Goal: Complete application form: Complete application form

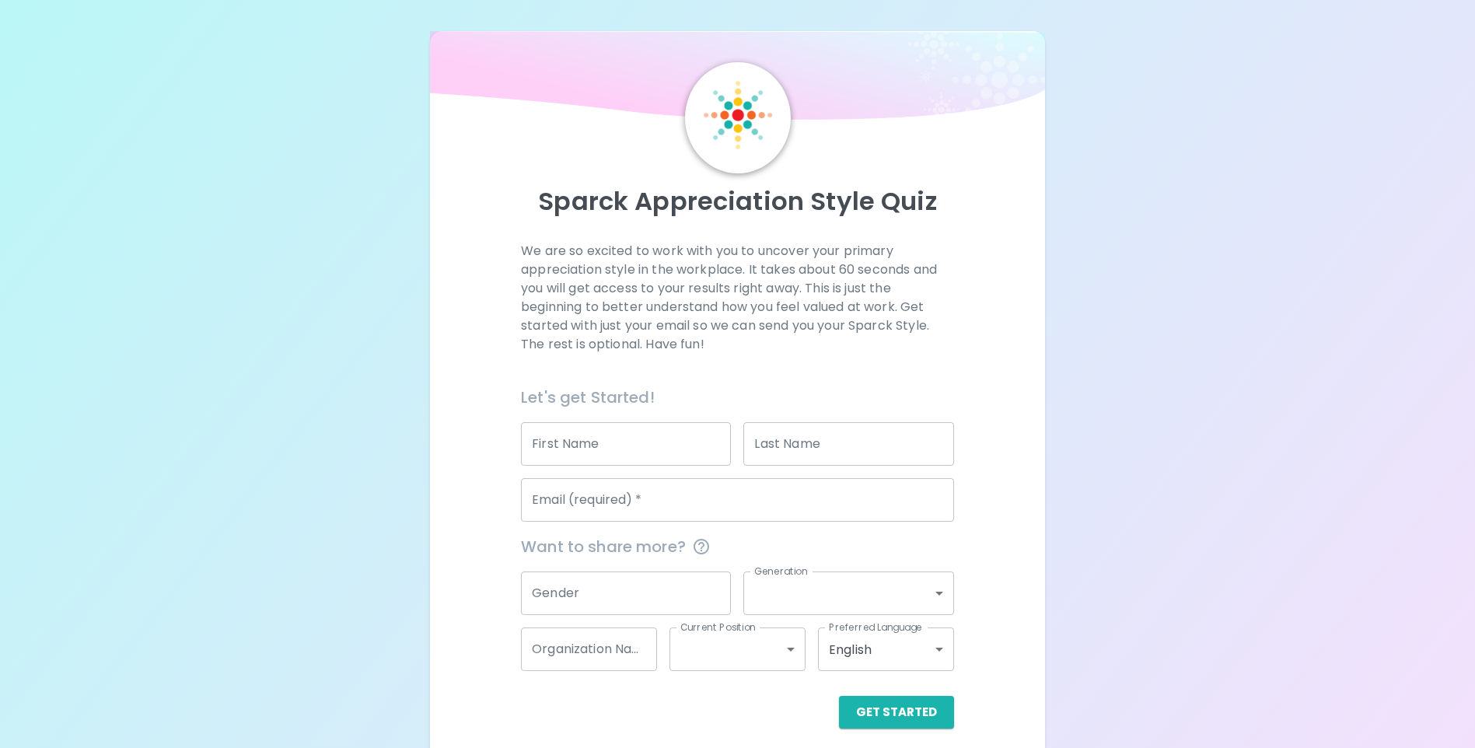
click at [584, 445] on input "First Name" at bounding box center [626, 444] width 210 height 44
type input "[PERSON_NAME]"
click at [806, 447] on input "Last Name" at bounding box center [848, 444] width 210 height 44
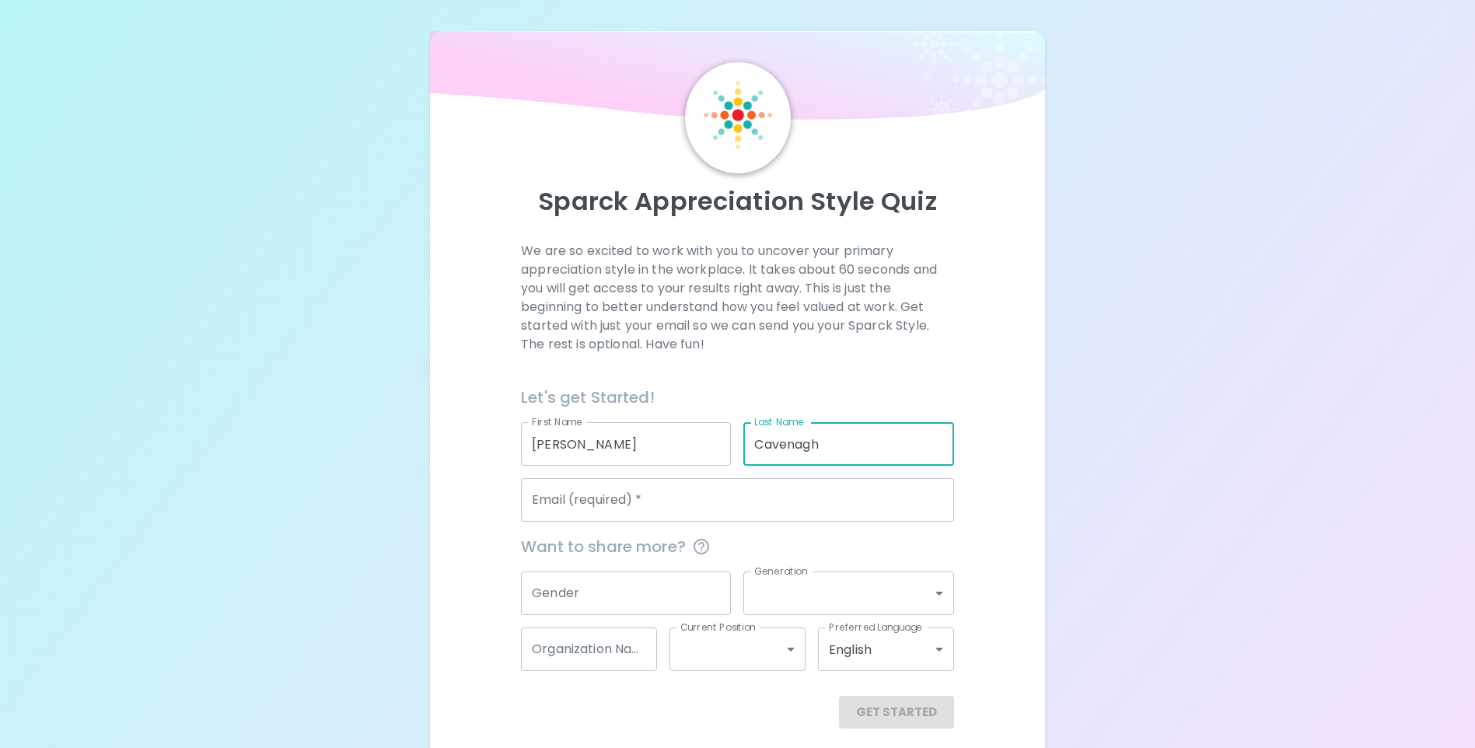
type input "Cavenagh"
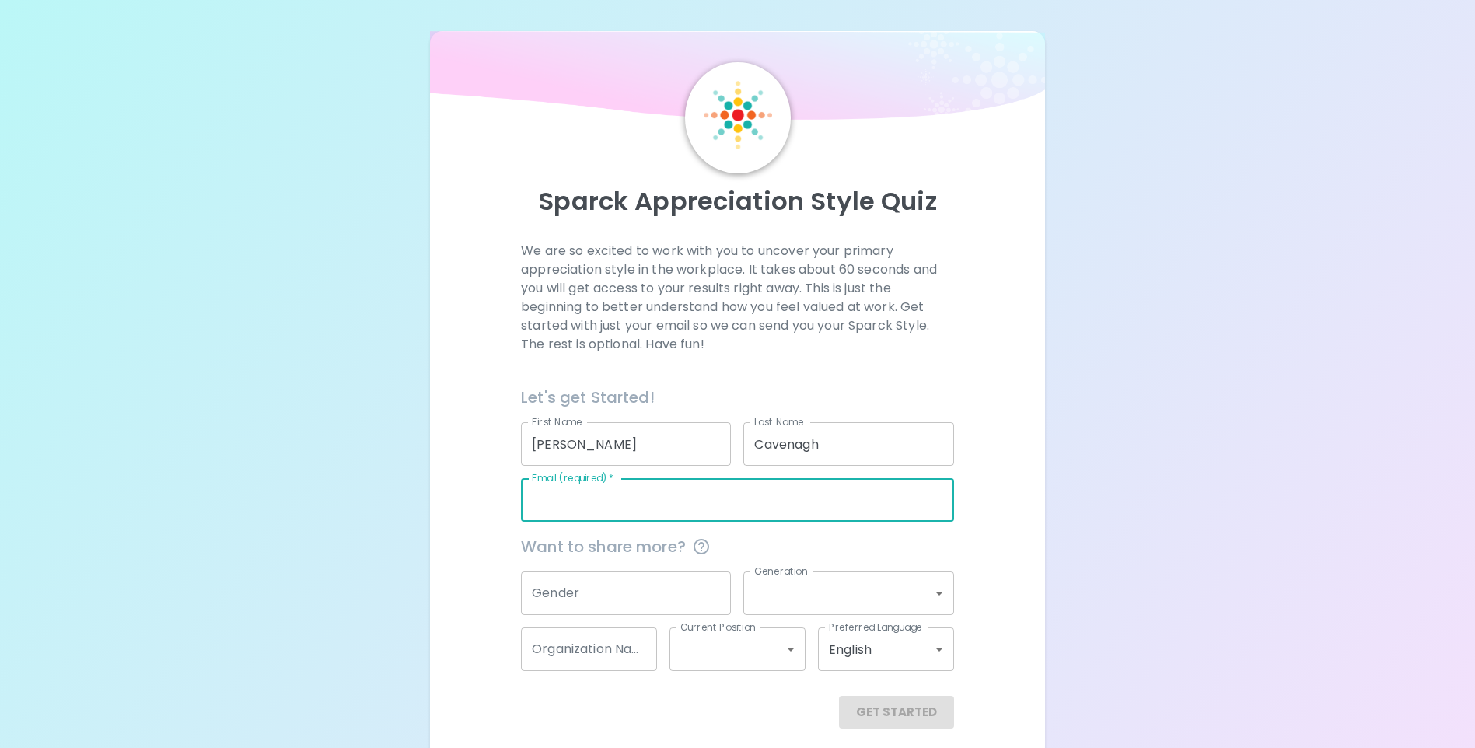
click at [637, 502] on input "Email (required)   *" at bounding box center [737, 500] width 433 height 44
type input "[PERSON_NAME][EMAIL_ADDRESS][DOMAIN_NAME]"
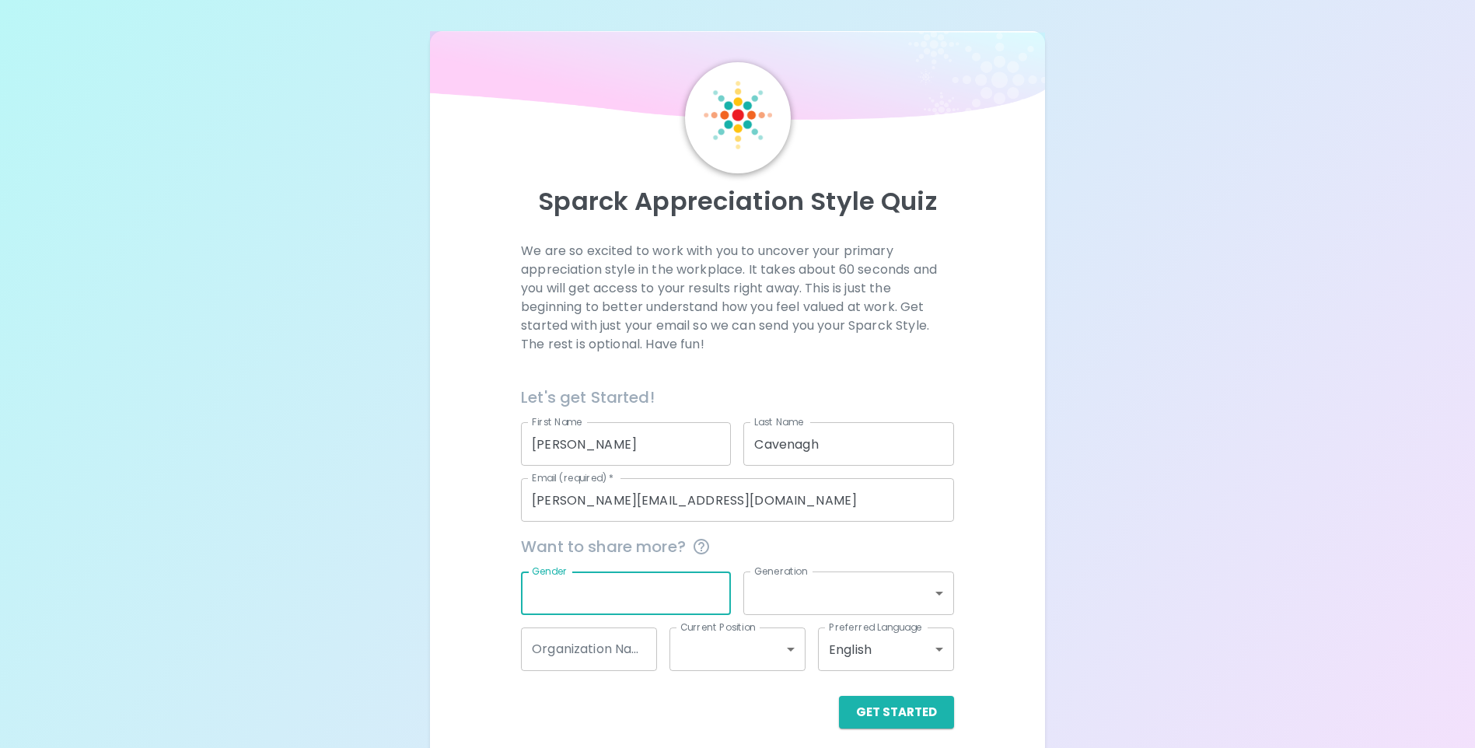
click at [655, 591] on input "Gender" at bounding box center [626, 593] width 210 height 44
type input "[DEMOGRAPHIC_DATA]"
click at [942, 586] on body "Sparck Appreciation Style Quiz We are so excited to work with you to uncover yo…" at bounding box center [737, 380] width 1475 height 760
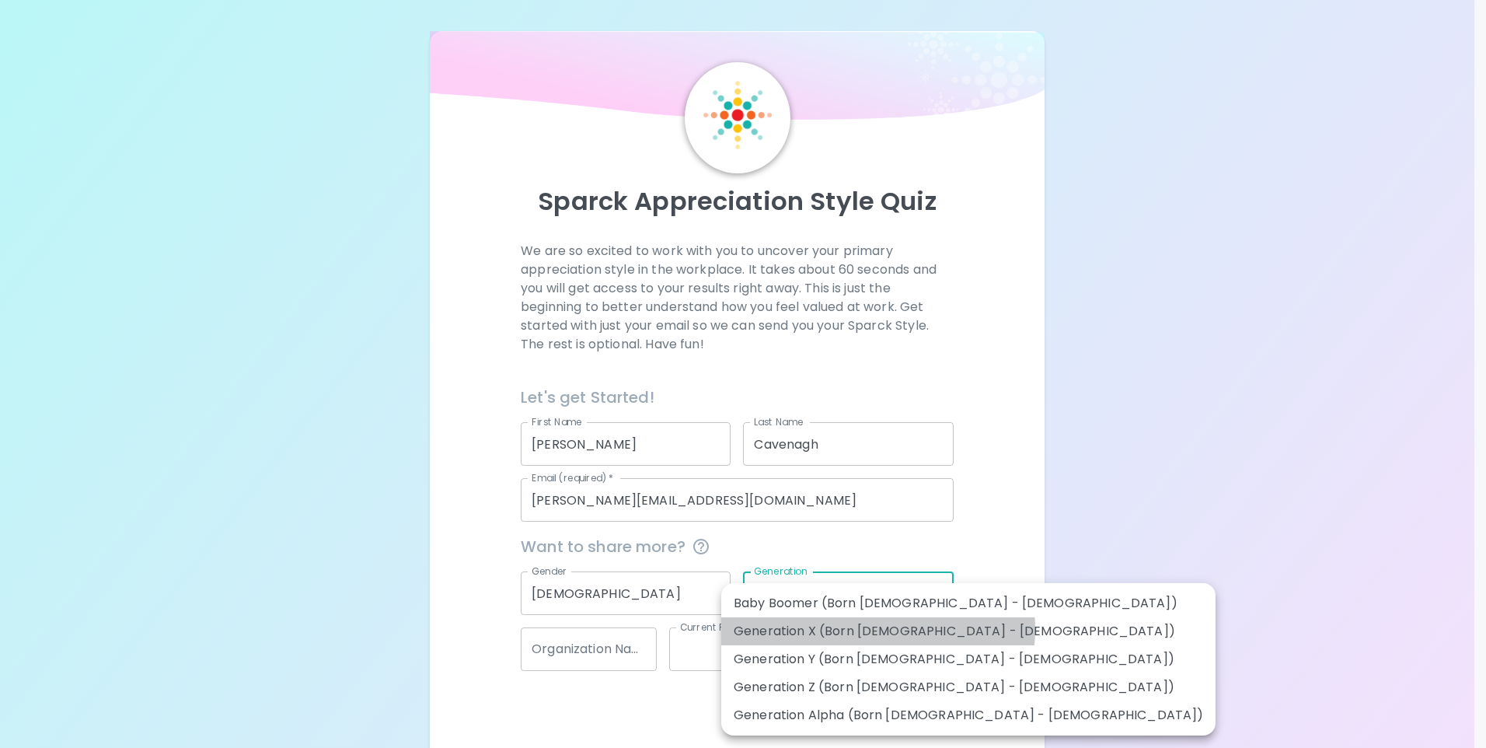
click at [878, 629] on li "Generation X (Born [DEMOGRAPHIC_DATA] - [DEMOGRAPHIC_DATA])" at bounding box center [968, 631] width 494 height 28
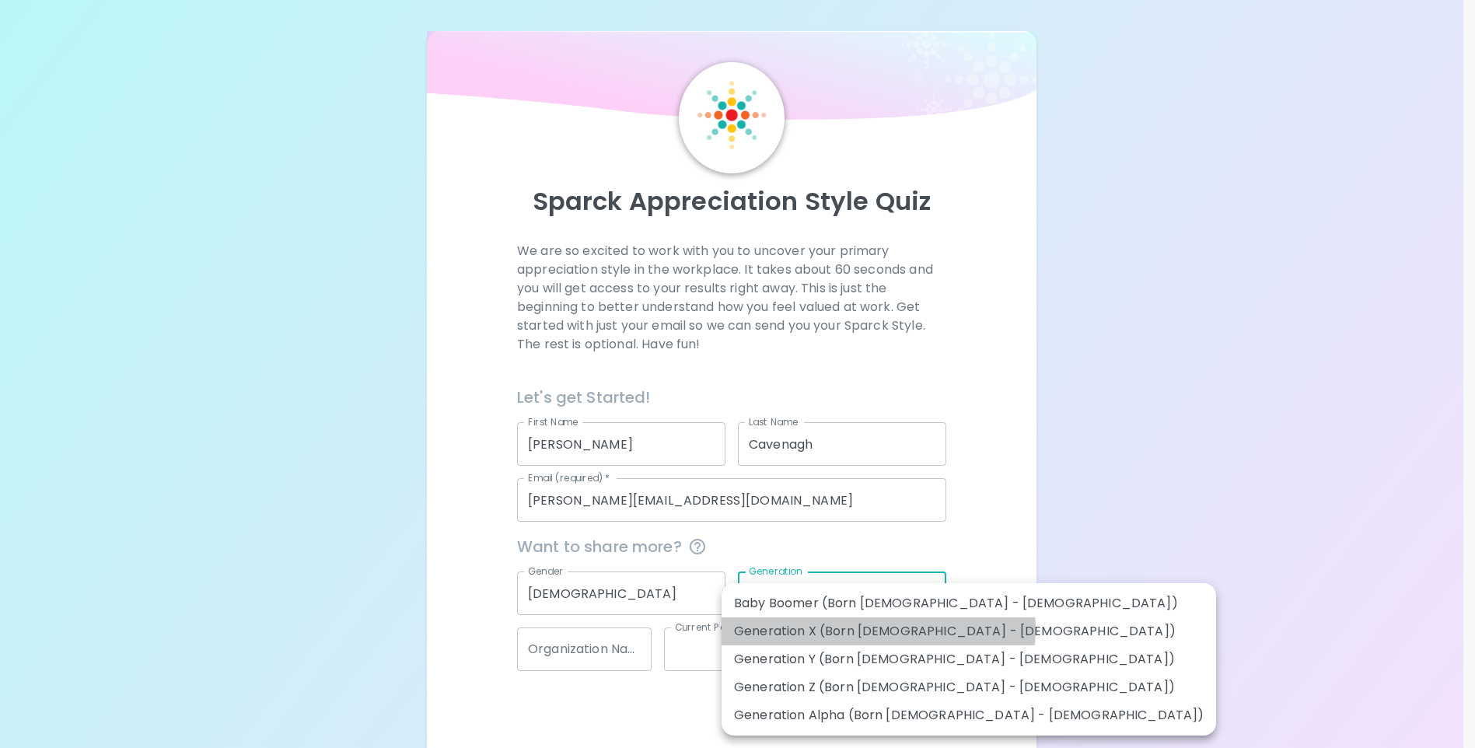
type input "generation_x"
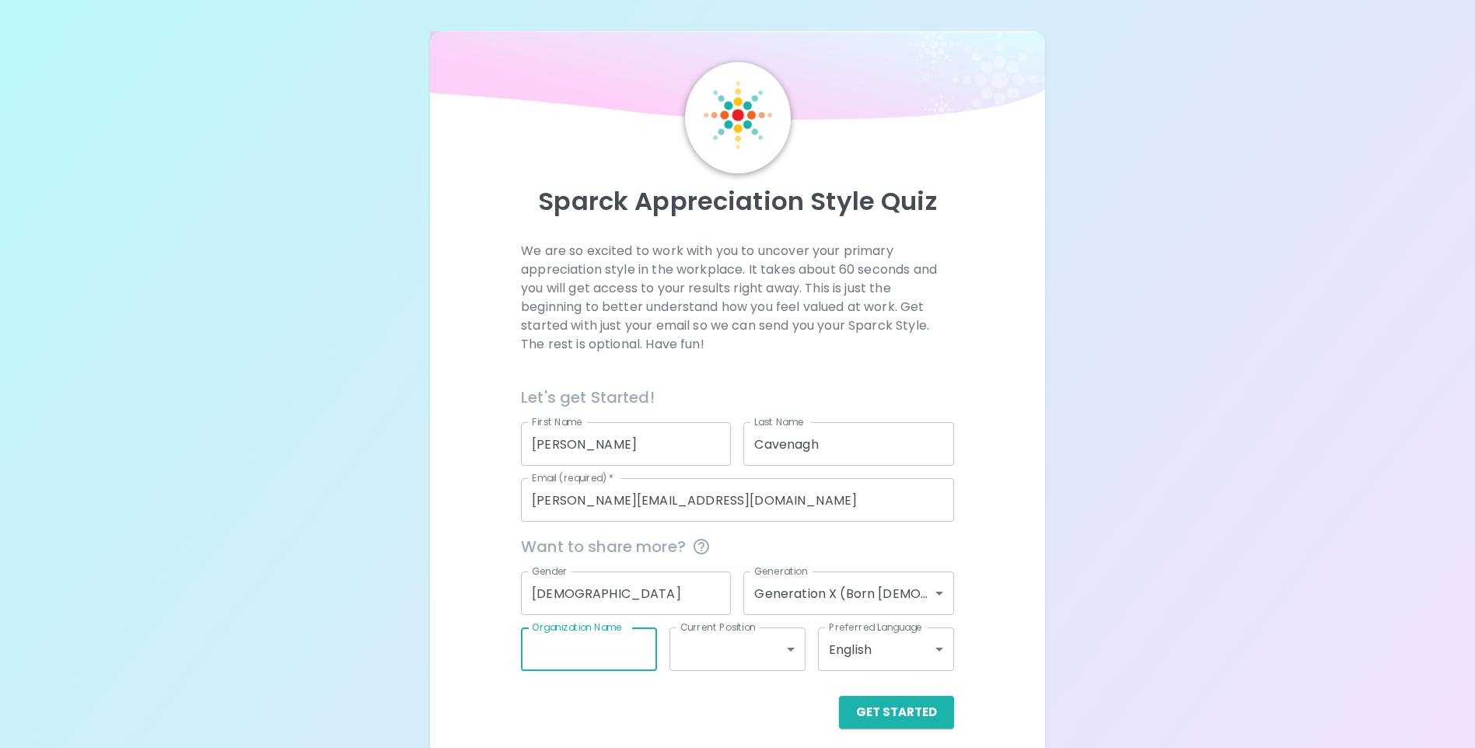
click at [601, 651] on input "Organization Name" at bounding box center [589, 649] width 136 height 44
type input "Kainga Ora"
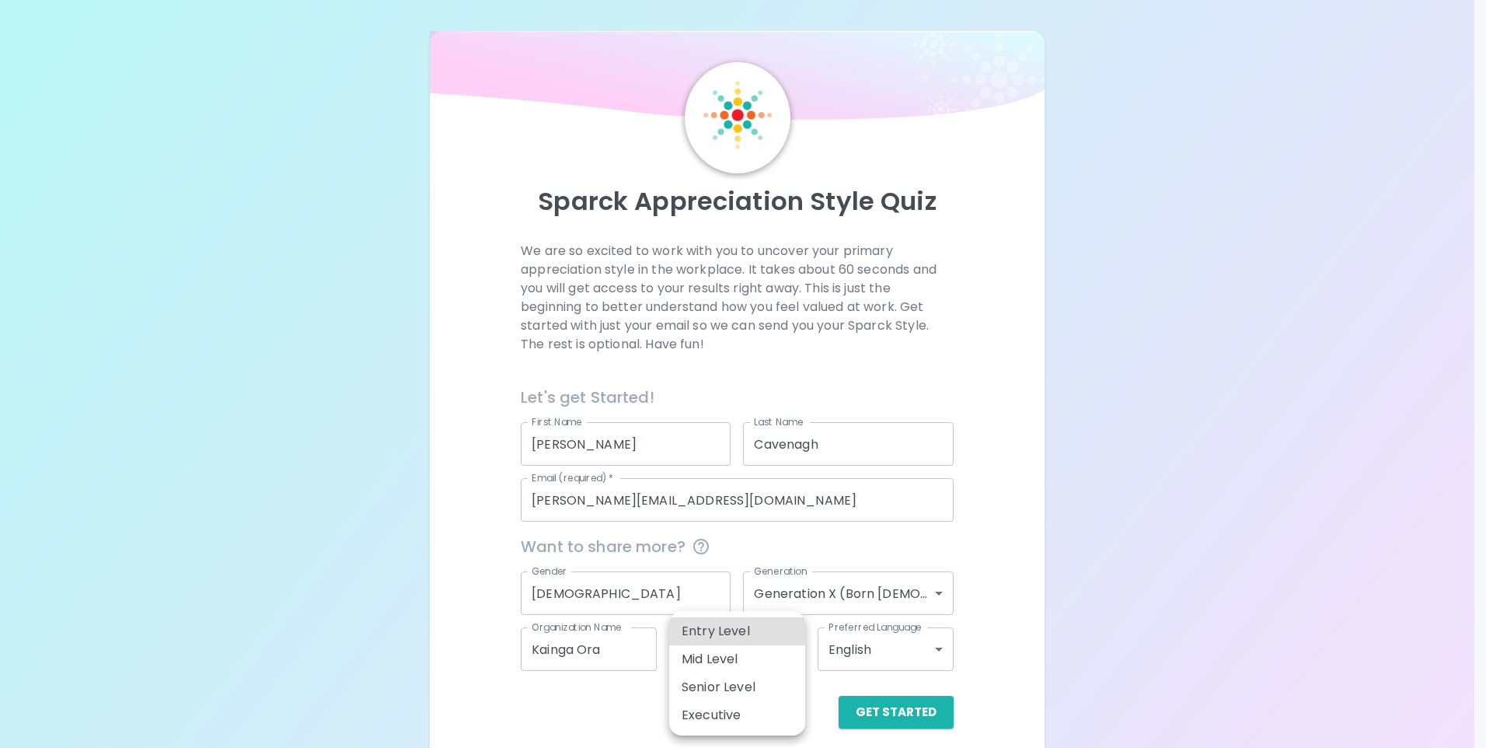
click at [791, 644] on body "Sparck Appreciation Style Quiz We are so excited to work with you to uncover yo…" at bounding box center [743, 380] width 1486 height 760
click at [742, 629] on li "Entry Level" at bounding box center [737, 631] width 136 height 28
type input "entry_level"
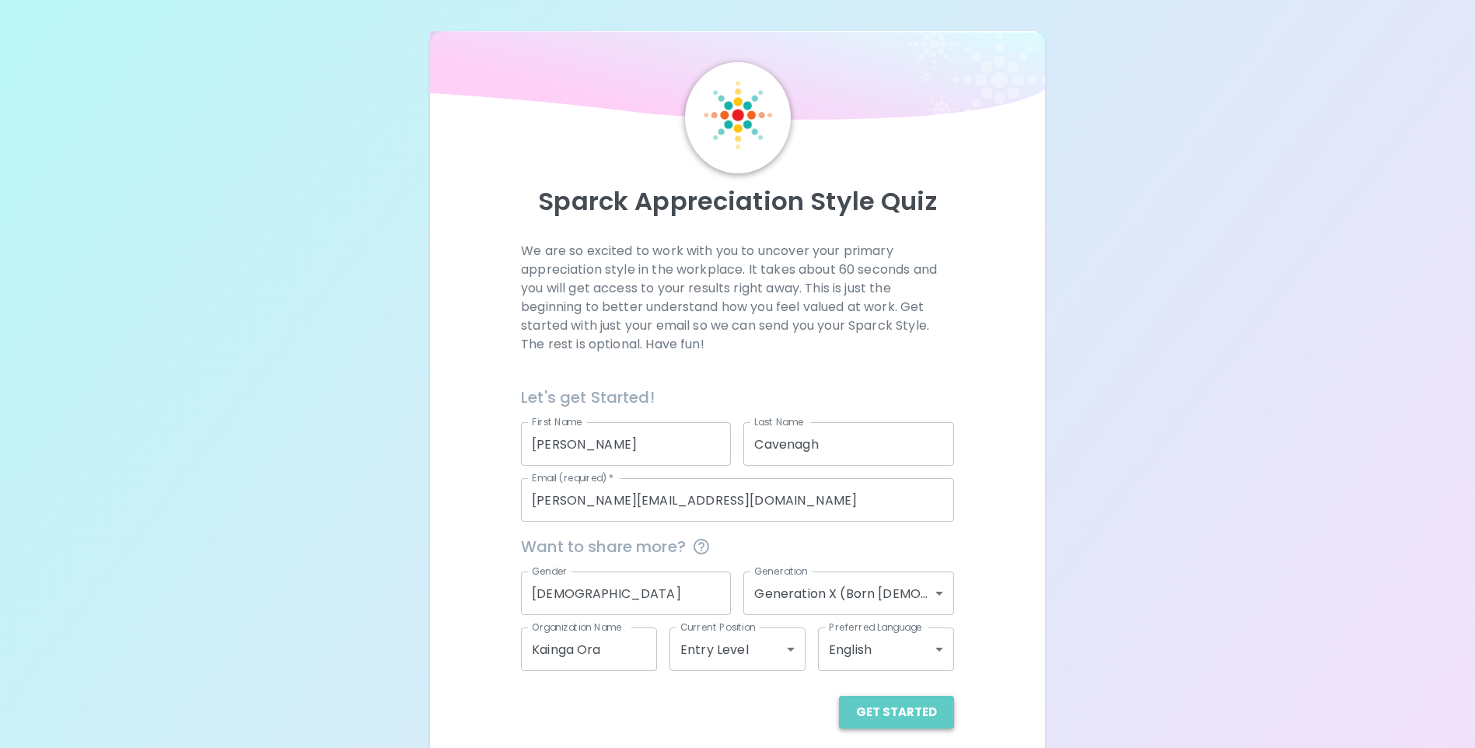
click at [905, 711] on button "Get Started" at bounding box center [896, 712] width 115 height 33
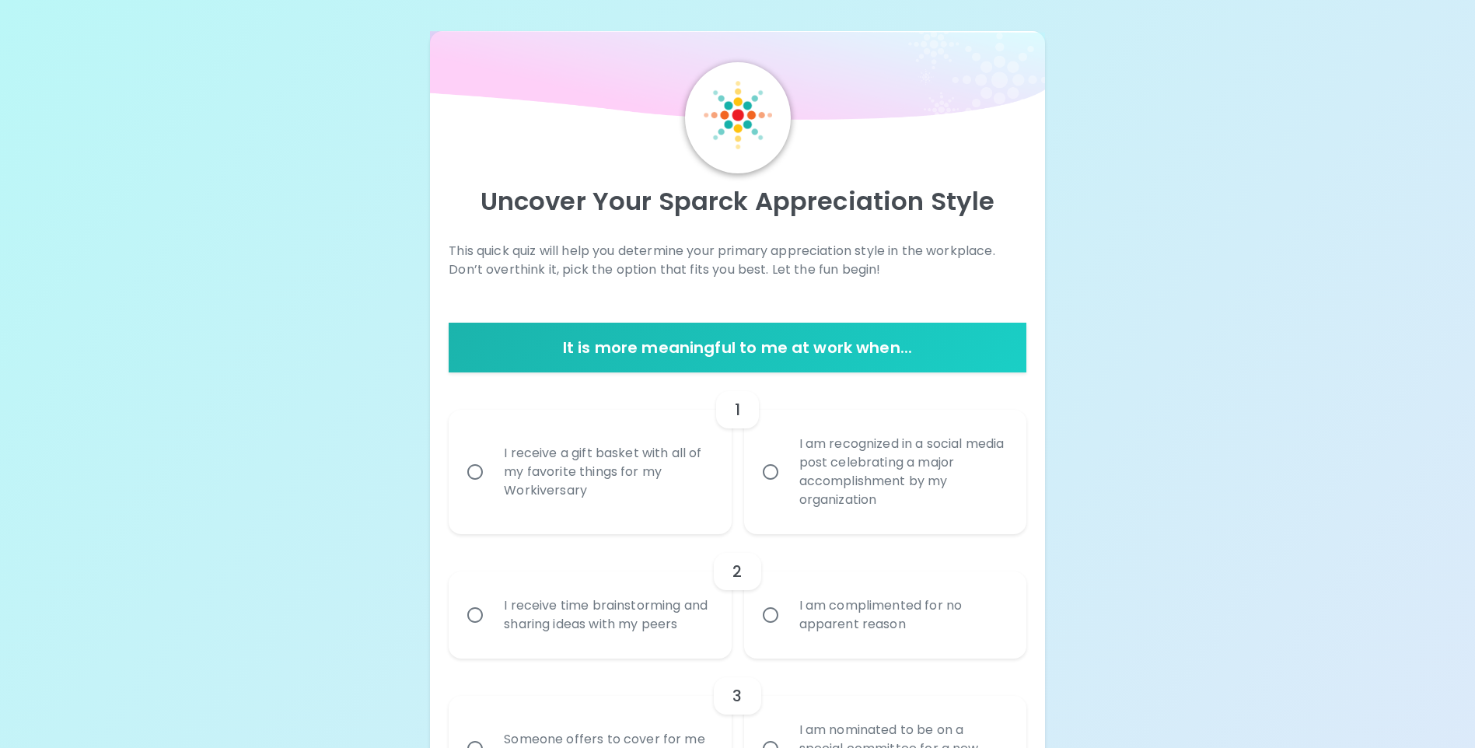
click at [774, 471] on input "I am recognized in a social media post celebrating a major accomplishment by my…" at bounding box center [770, 472] width 33 height 33
radio input "true"
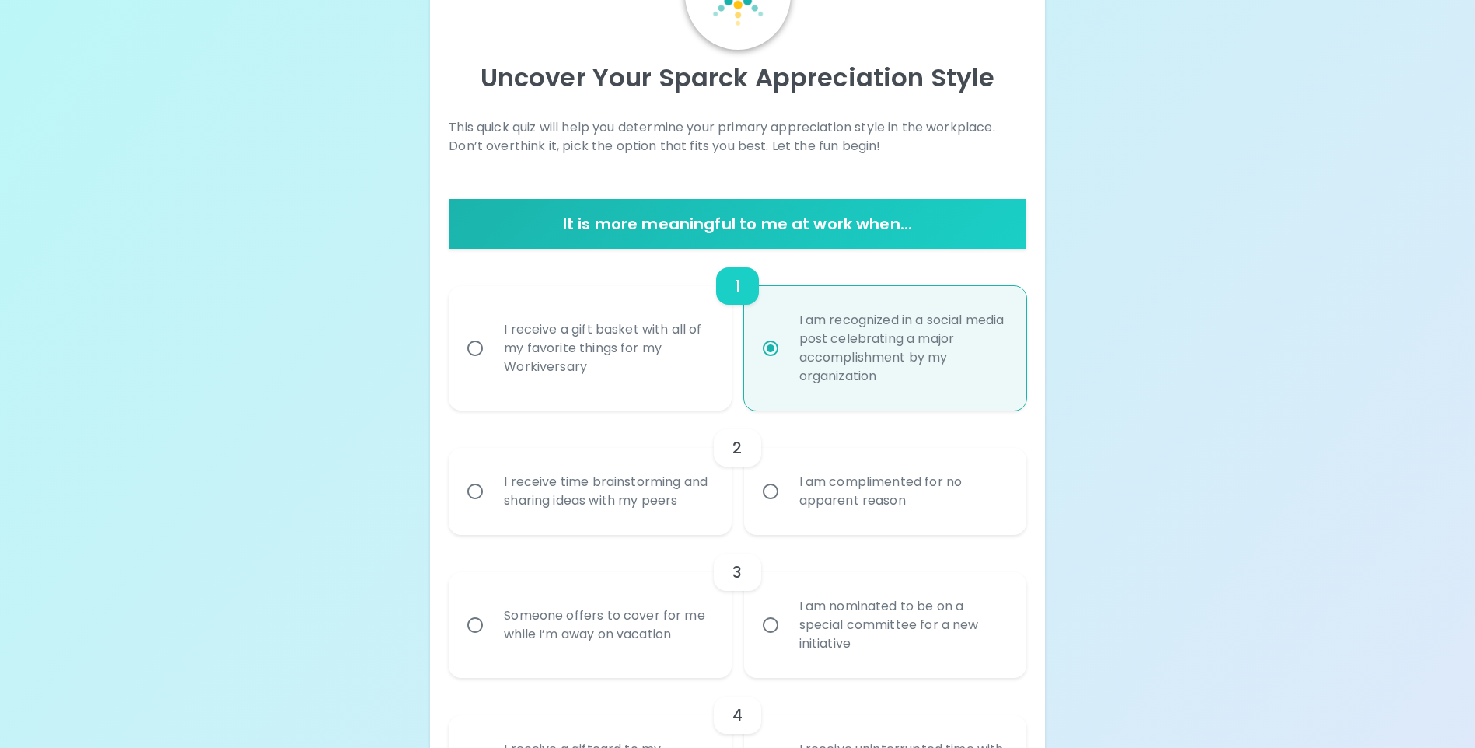
scroll to position [124, 0]
click at [474, 498] on input "I receive time brainstorming and sharing ideas with my peers" at bounding box center [475, 490] width 33 height 33
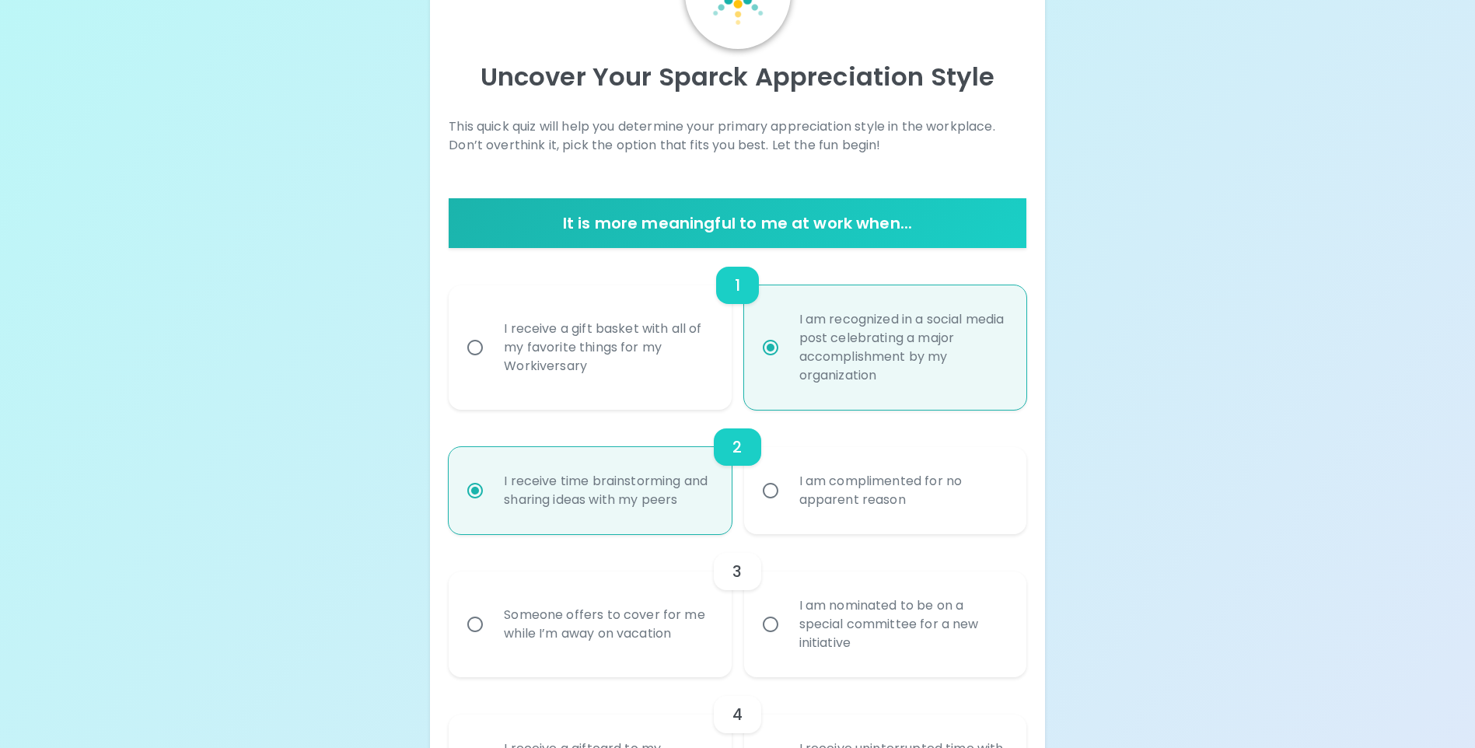
scroll to position [249, 0]
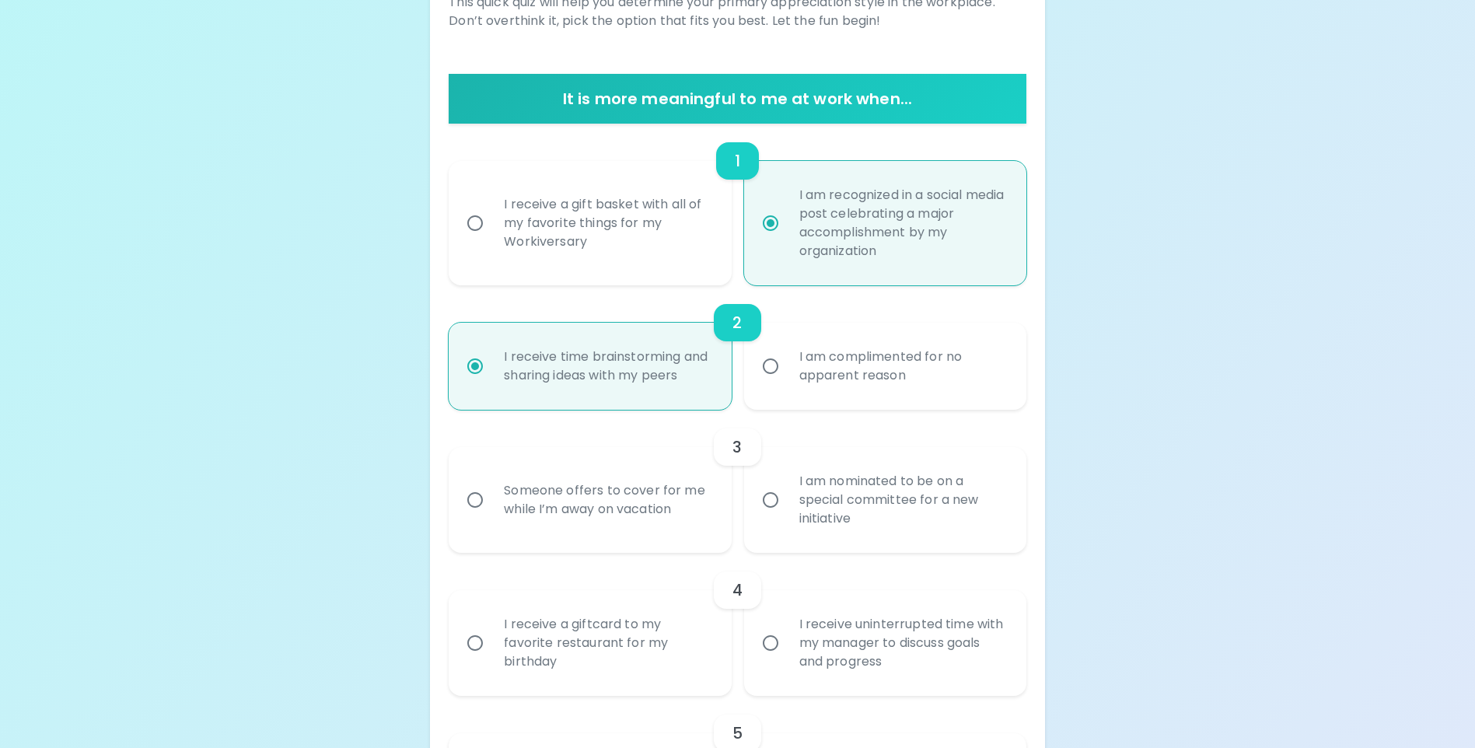
radio input "true"
click at [772, 516] on input "I am nominated to be on a special committee for a new initiative" at bounding box center [770, 500] width 33 height 33
radio input "false"
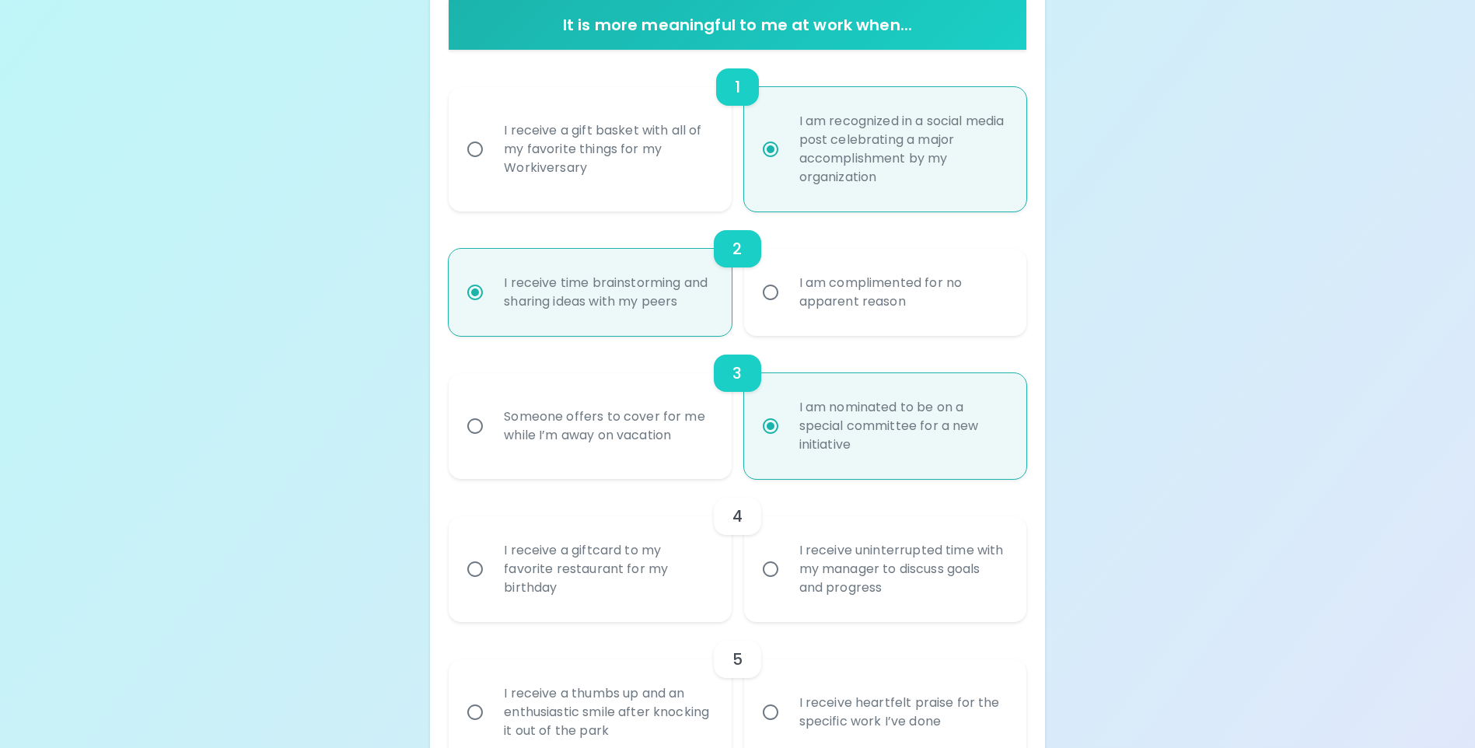
scroll to position [373, 0]
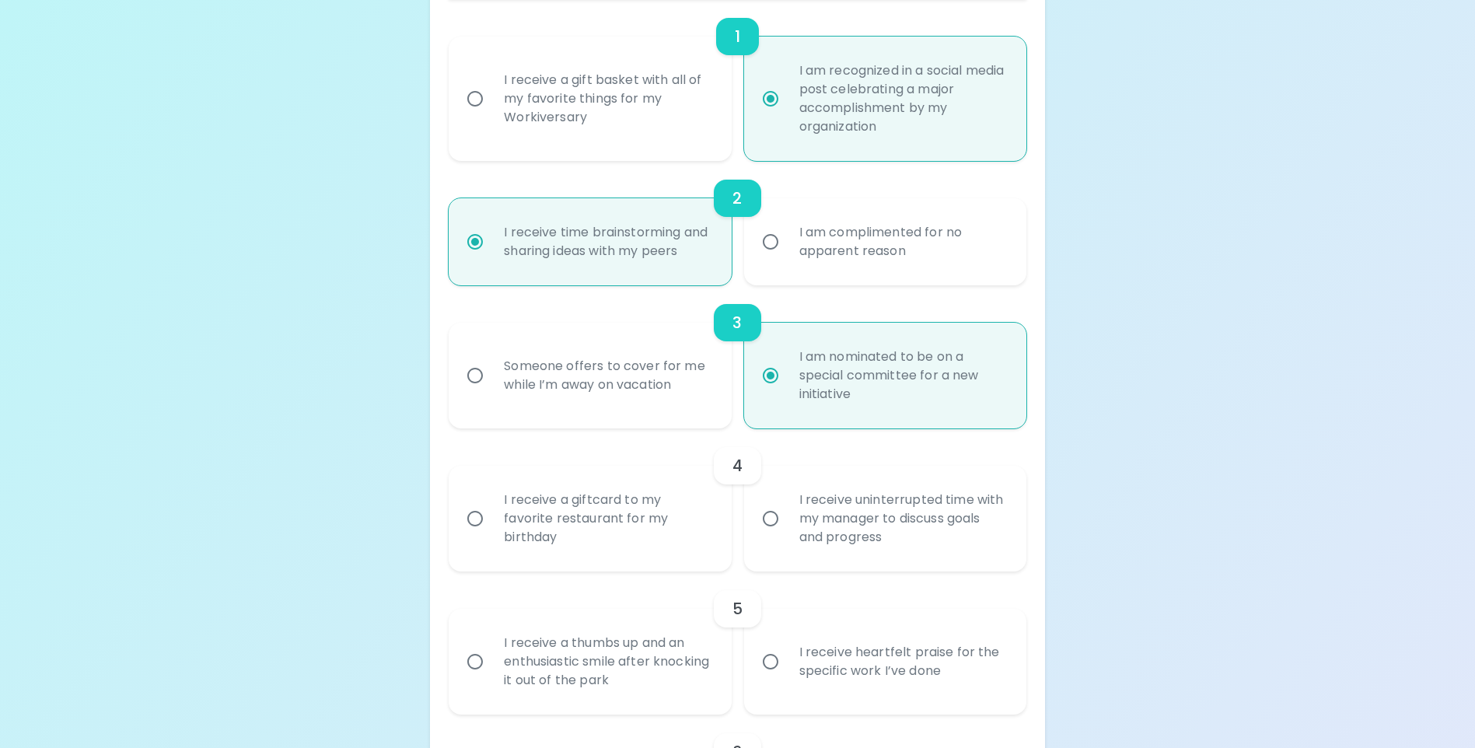
radio input "true"
click at [769, 535] on input "I receive uninterrupted time with my manager to discuss goals and progress" at bounding box center [770, 518] width 33 height 33
radio input "false"
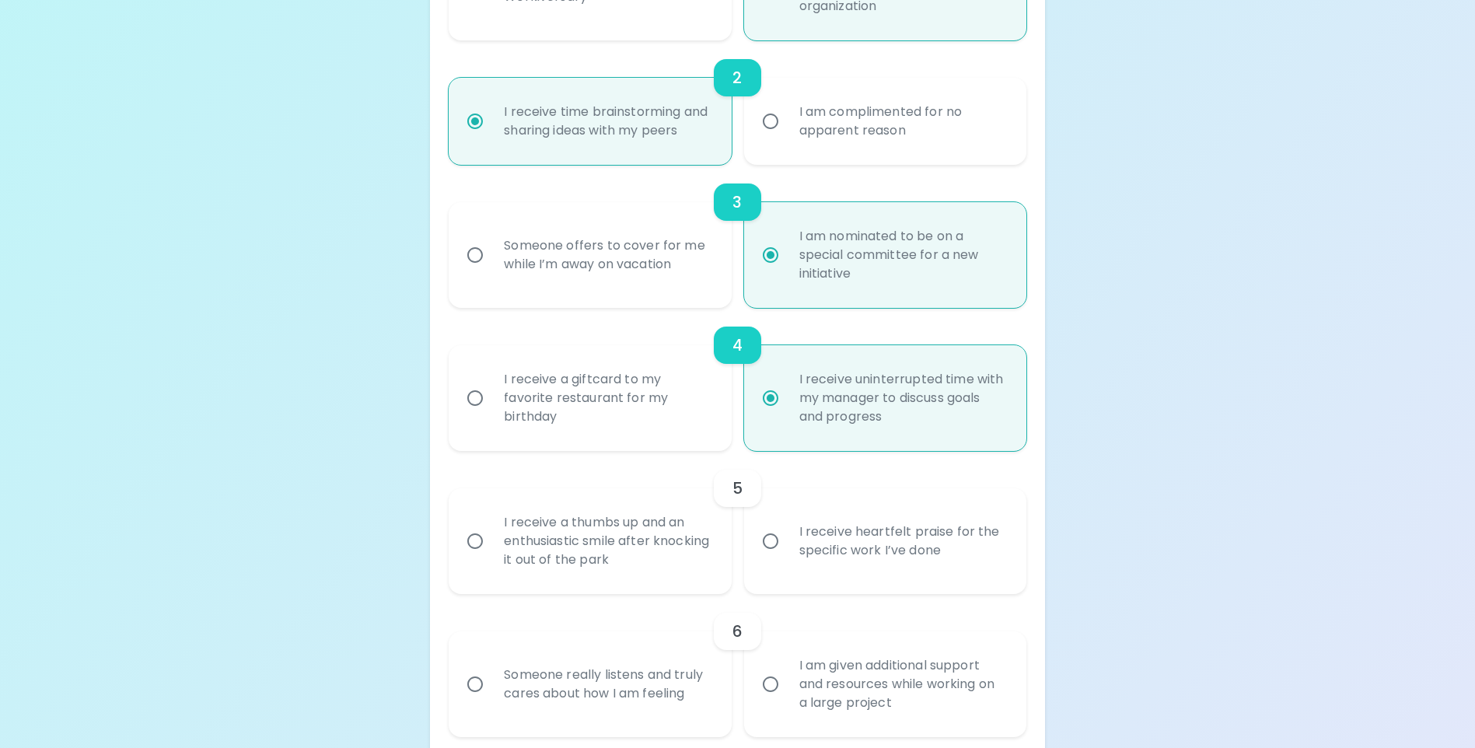
scroll to position [498, 0]
radio input "true"
click at [770, 554] on input "I receive heartfelt praise for the specific work I’ve done" at bounding box center [770, 537] width 33 height 33
radio input "false"
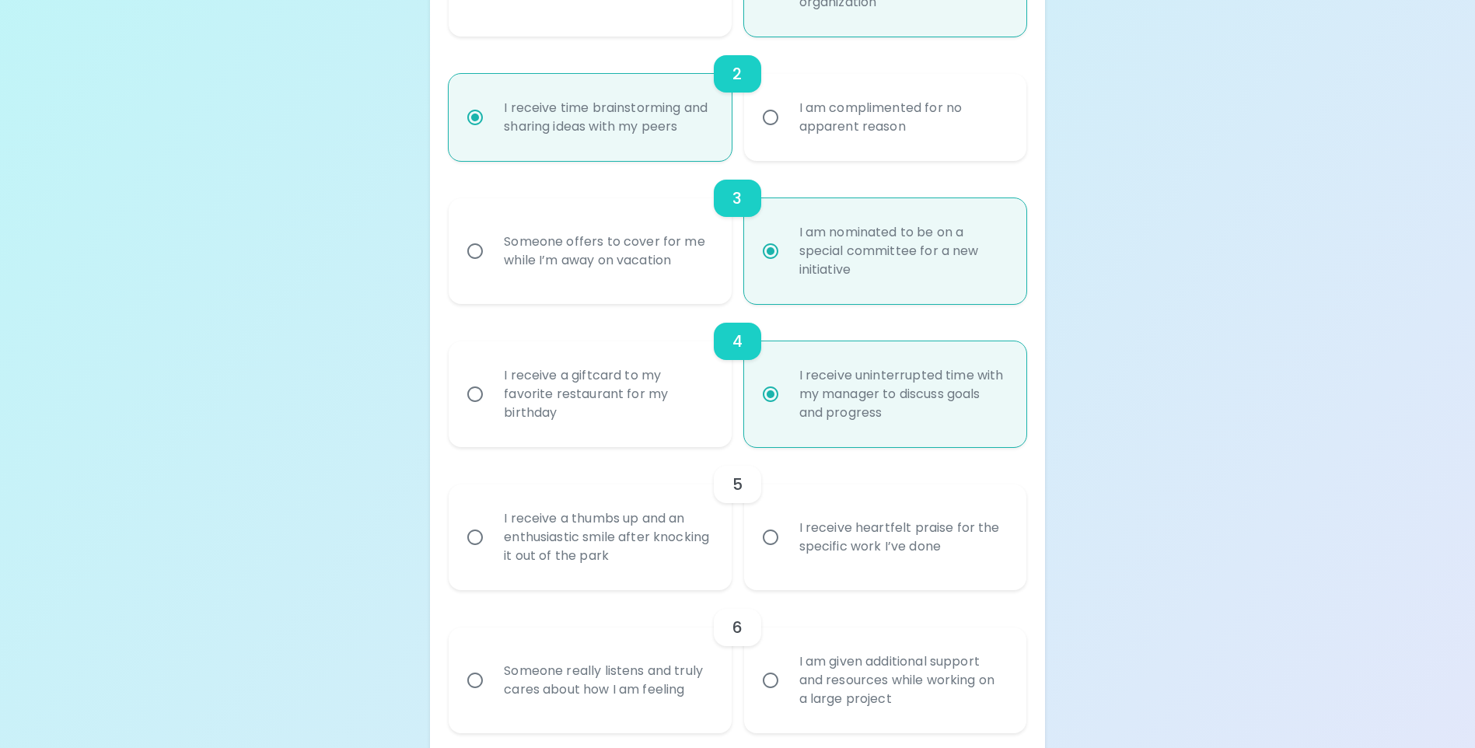
radio input "false"
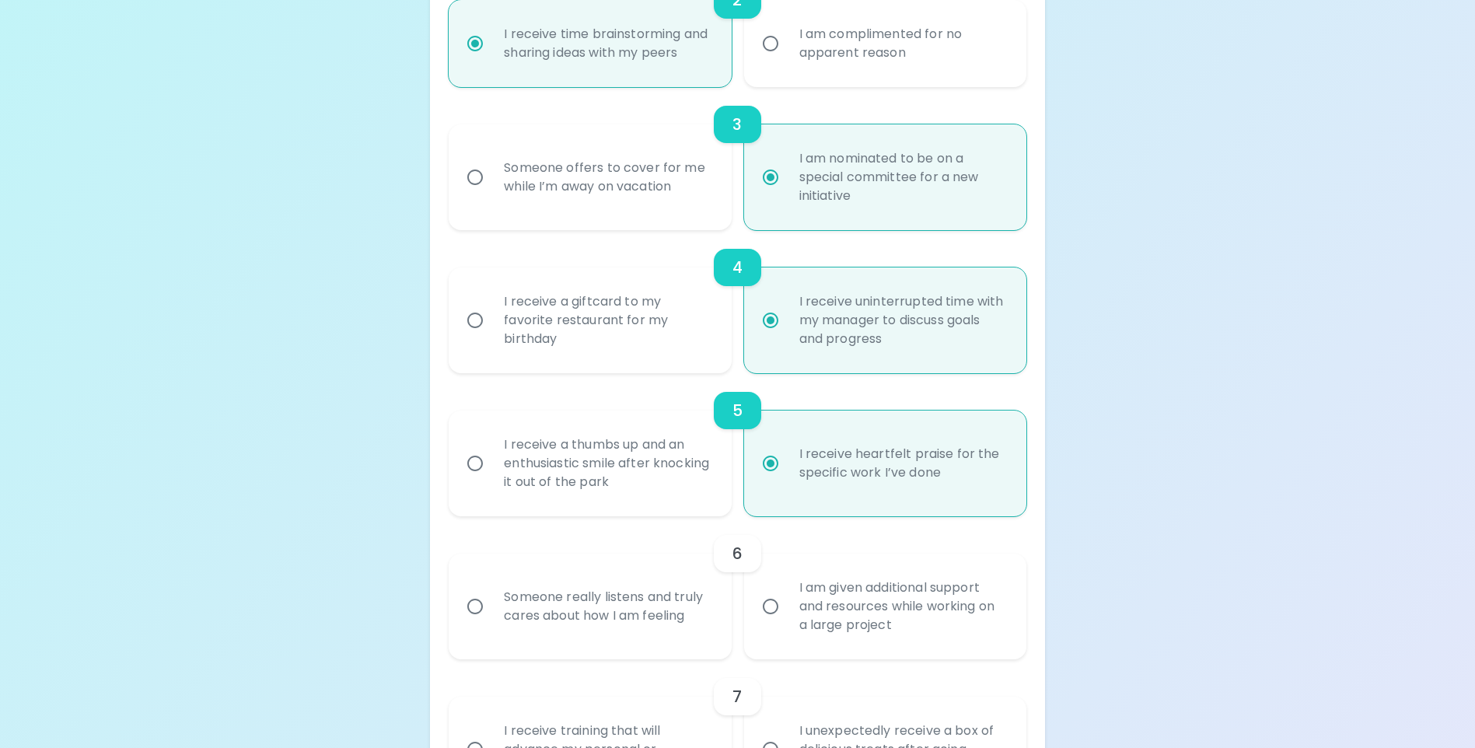
scroll to position [622, 0]
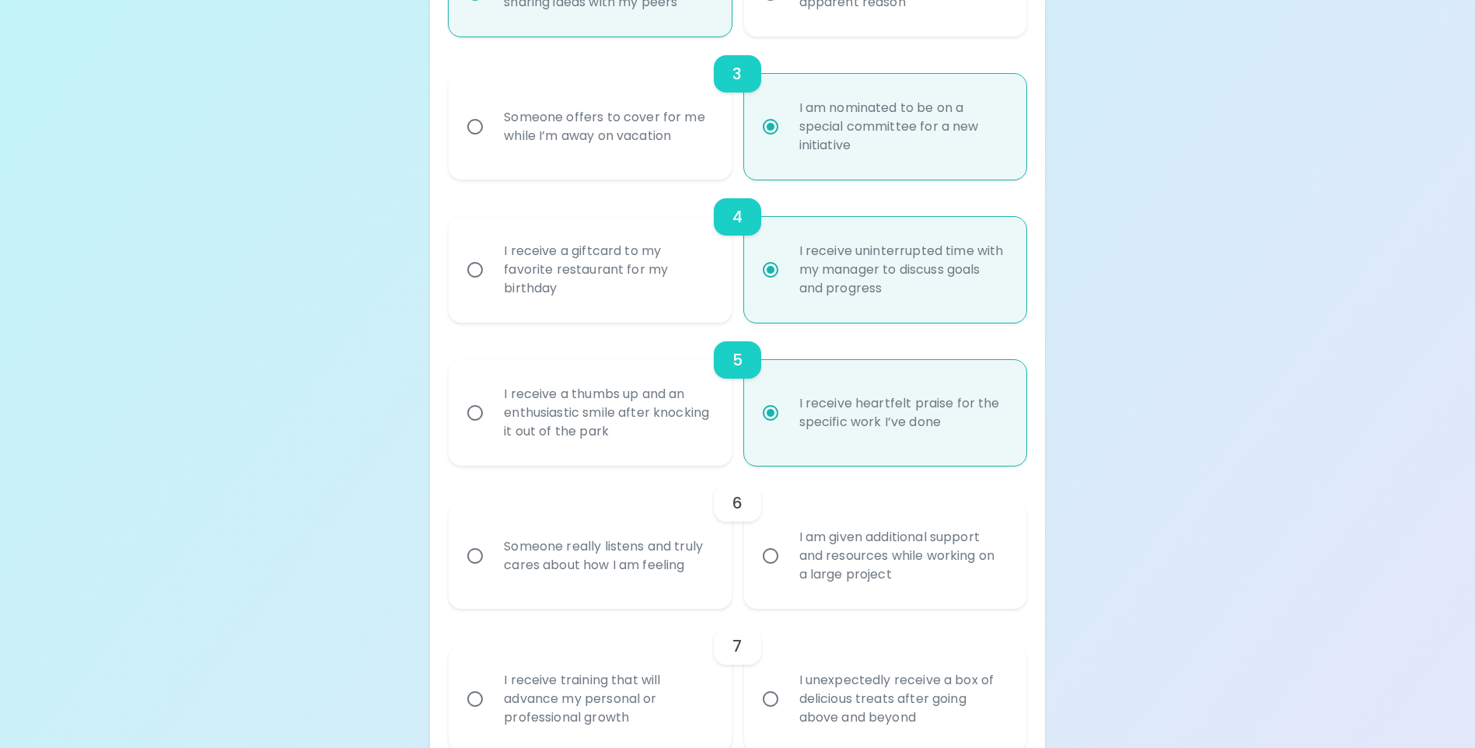
radio input "true"
click at [476, 572] on input "Someone really listens and truly cares about how I am feeling" at bounding box center [475, 556] width 33 height 33
radio input "false"
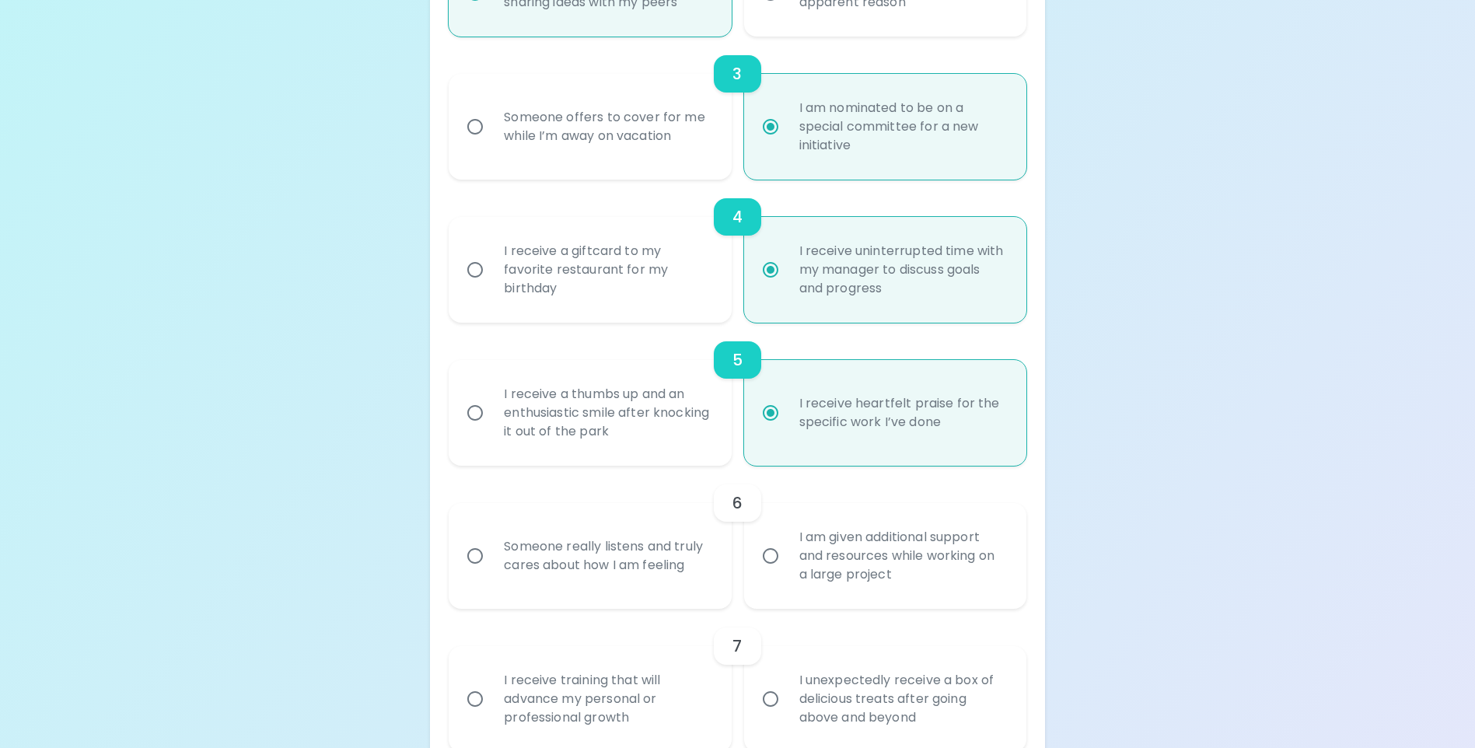
radio input "false"
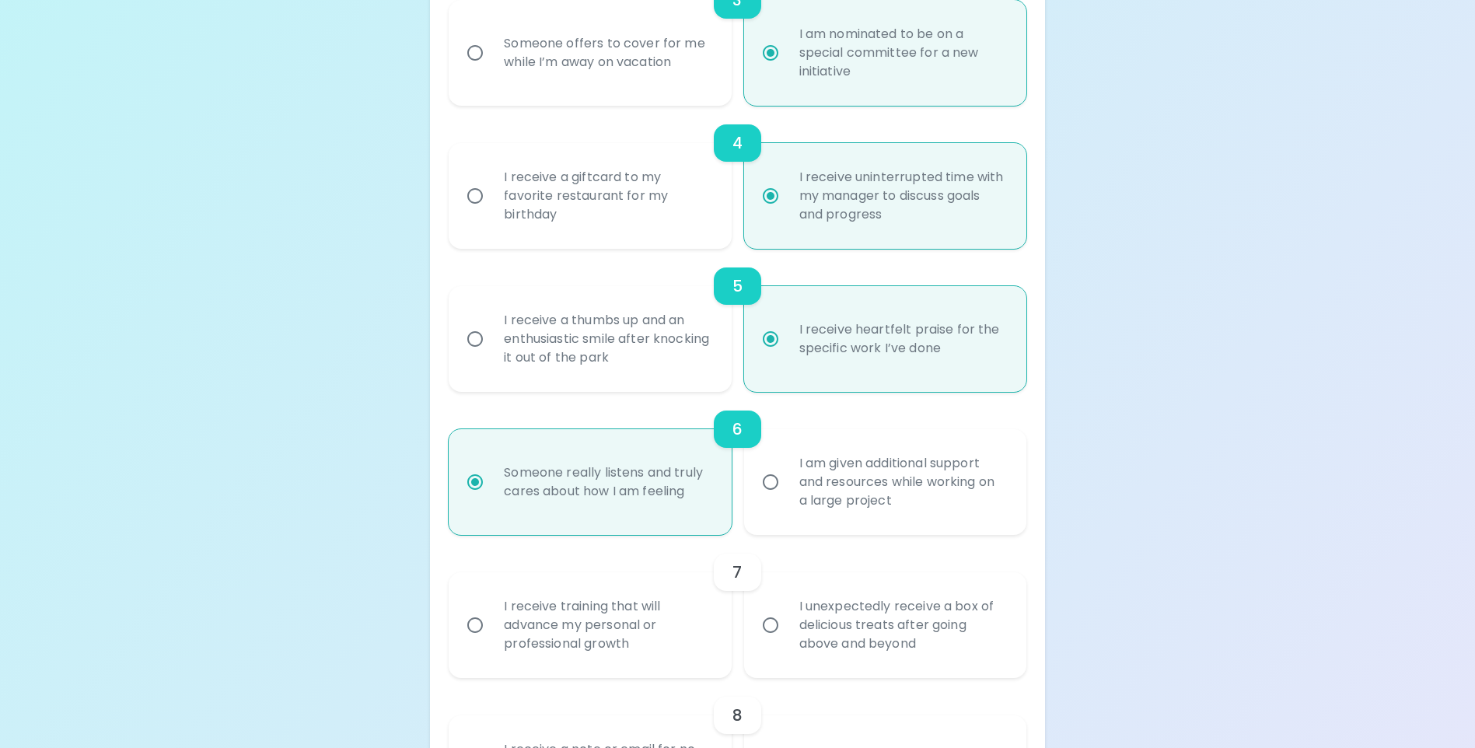
scroll to position [746, 0]
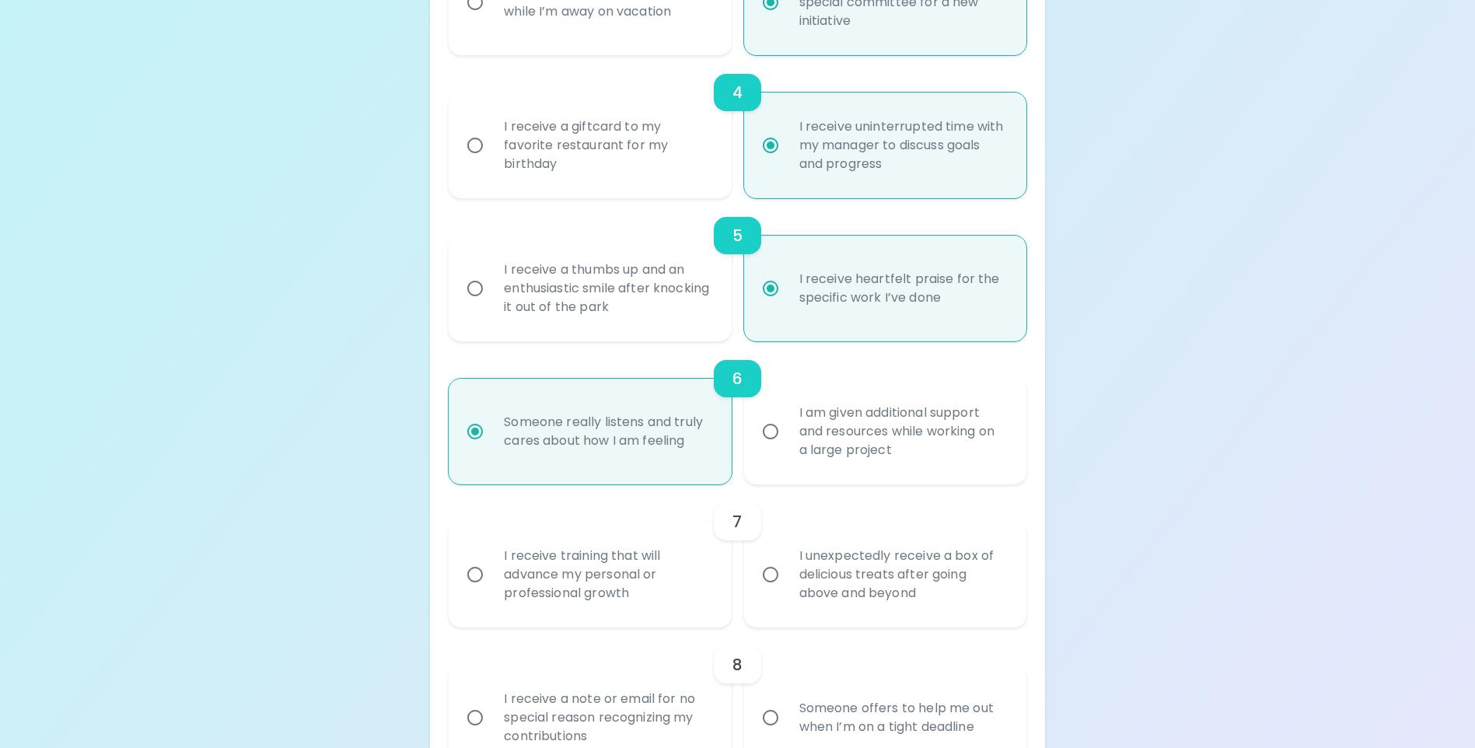
radio input "true"
click at [475, 591] on input "I receive training that will advance my personal or professional growth" at bounding box center [475, 574] width 33 height 33
radio input "false"
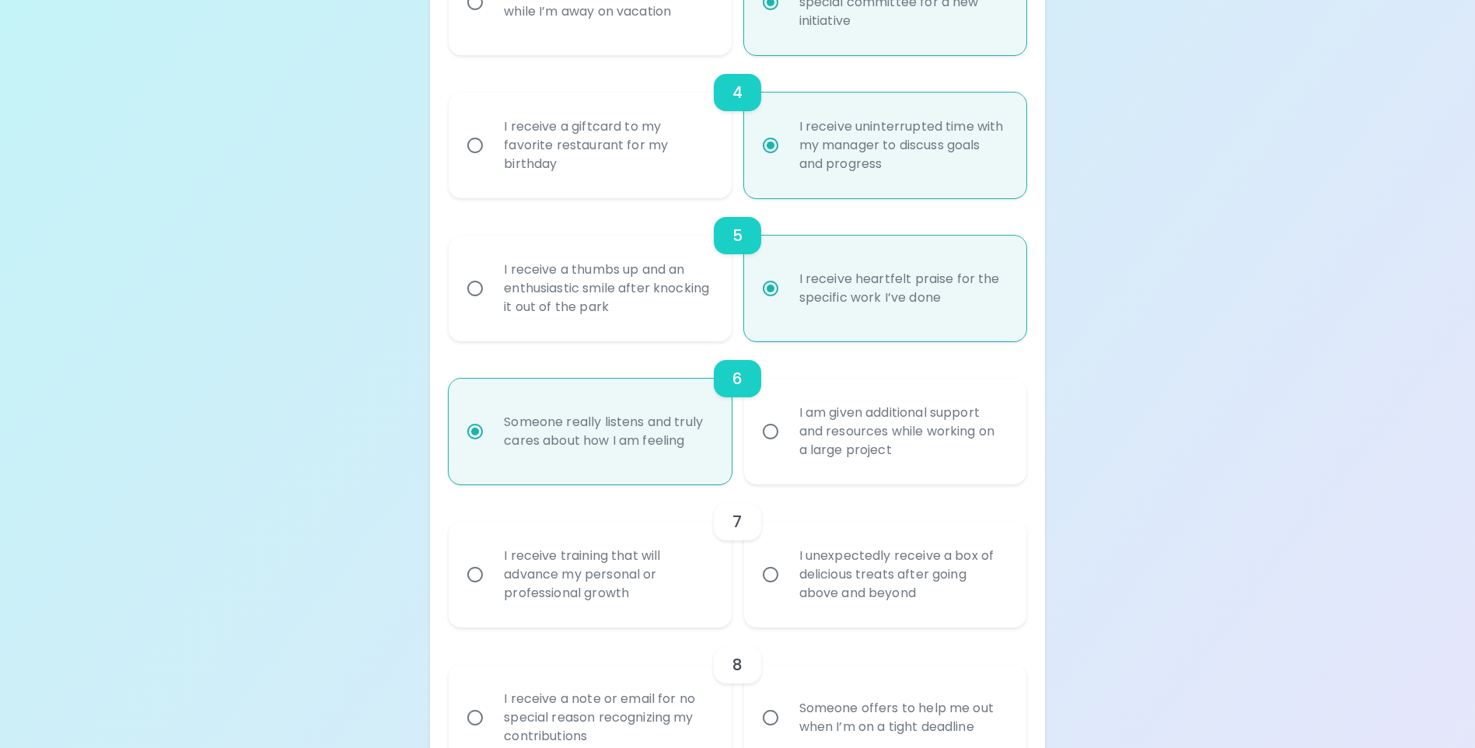
radio input "false"
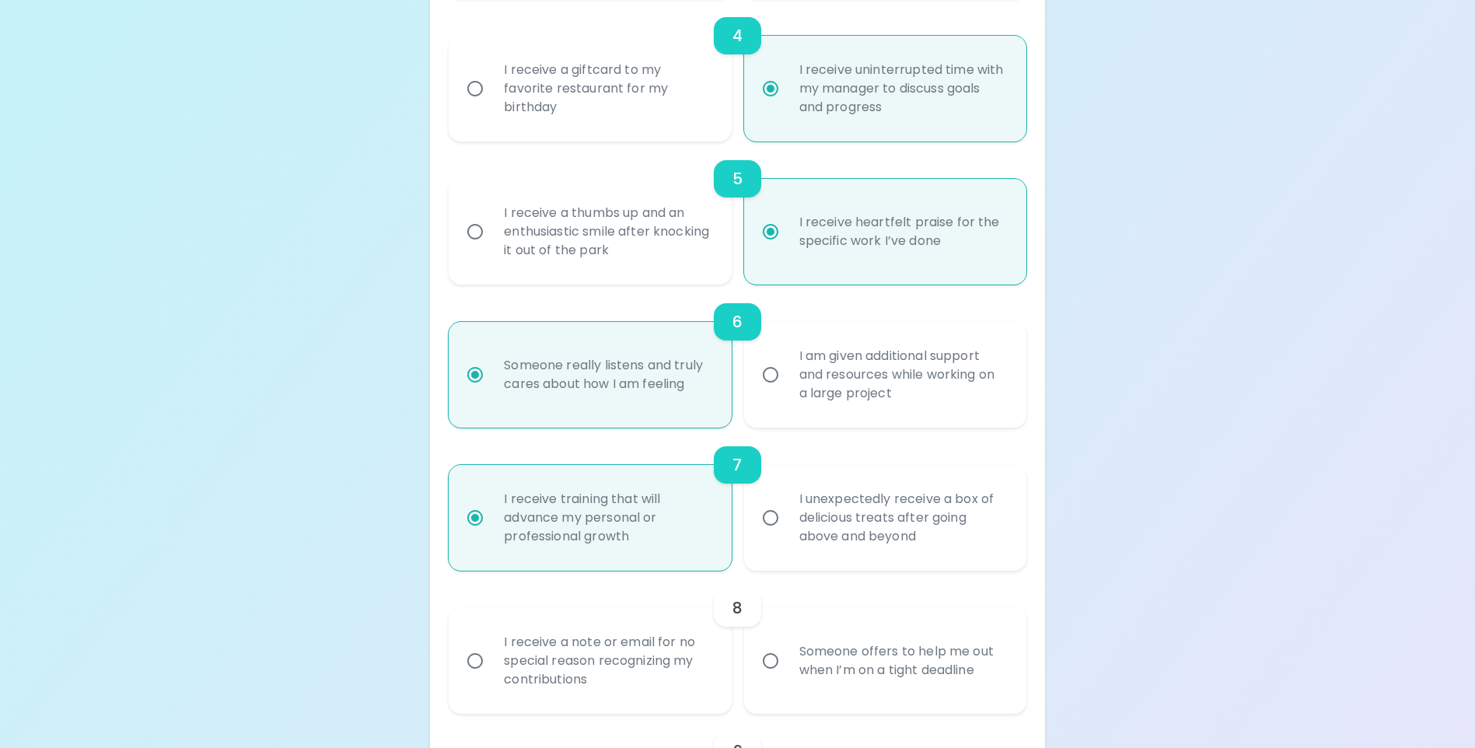
scroll to position [871, 0]
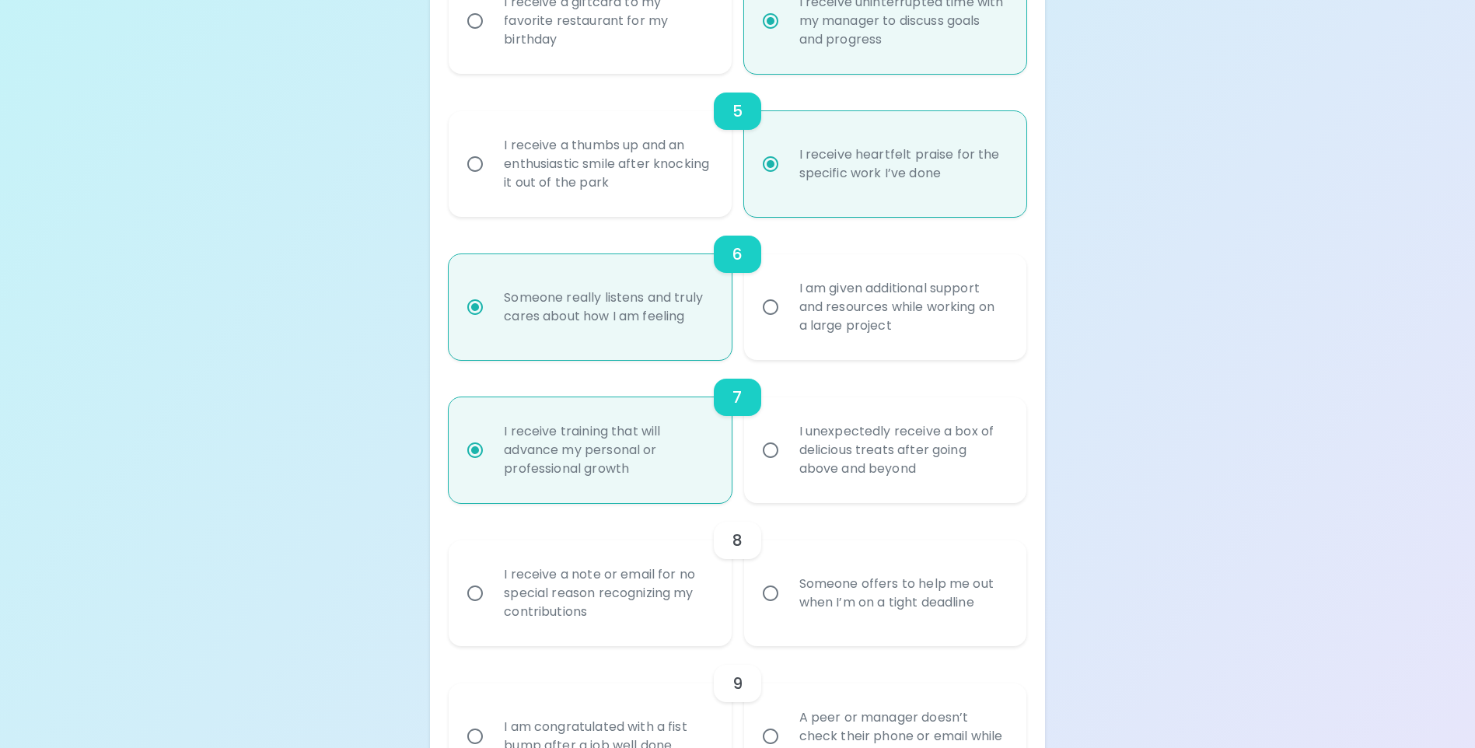
radio input "true"
click at [474, 610] on input "I receive a note or email for no special reason recognizing my contributions" at bounding box center [475, 593] width 33 height 33
radio input "false"
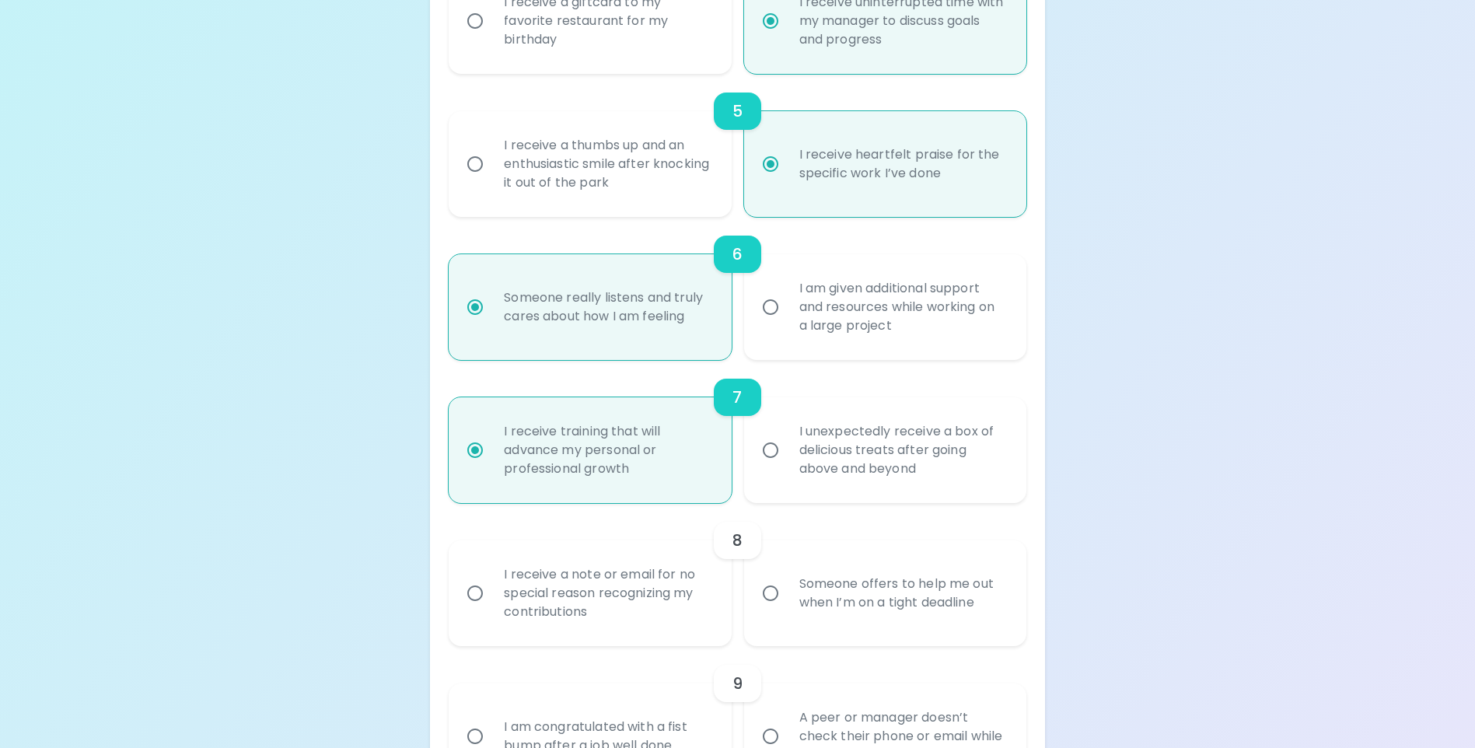
radio input "false"
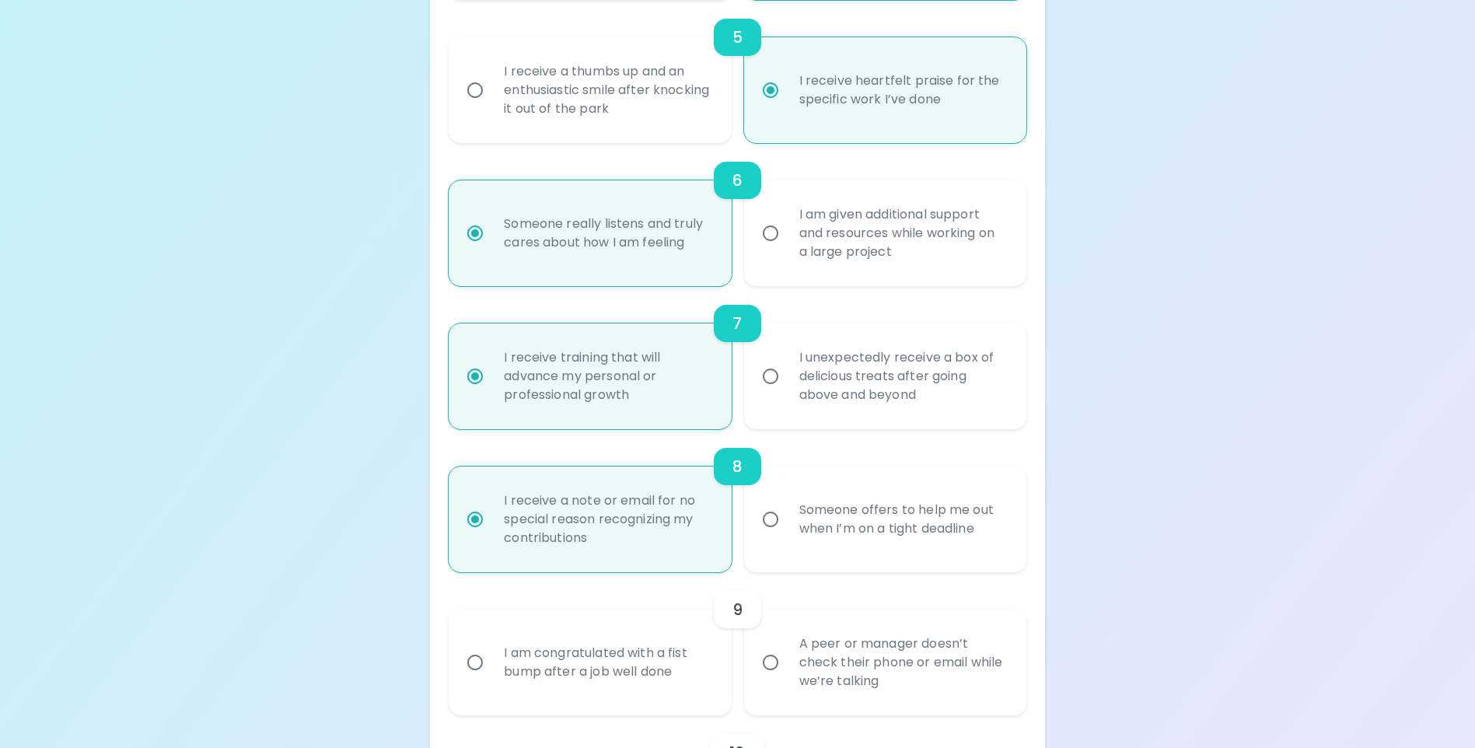
scroll to position [995, 0]
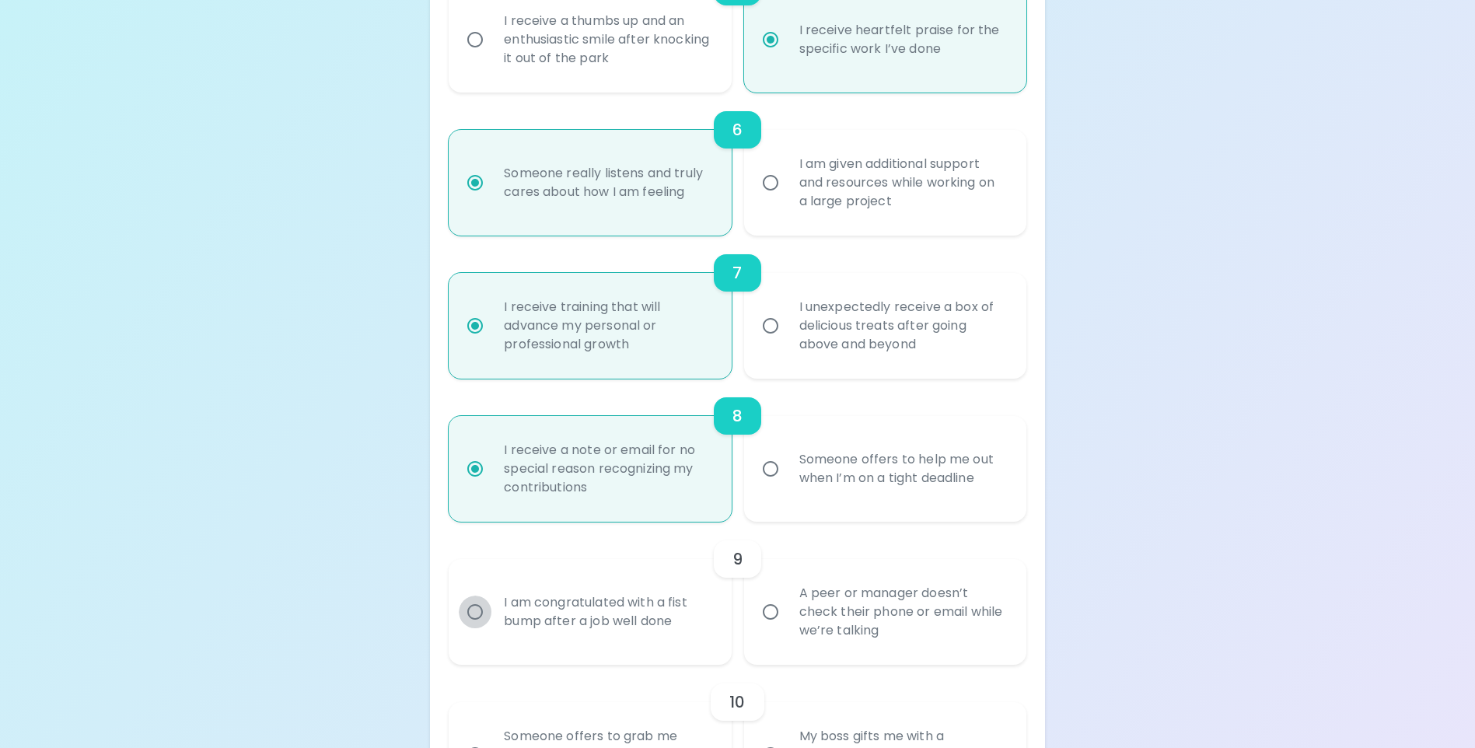
radio input "true"
click at [475, 627] on input "I am congratulated with a fist bump after a job well done" at bounding box center [475, 612] width 33 height 33
radio input "false"
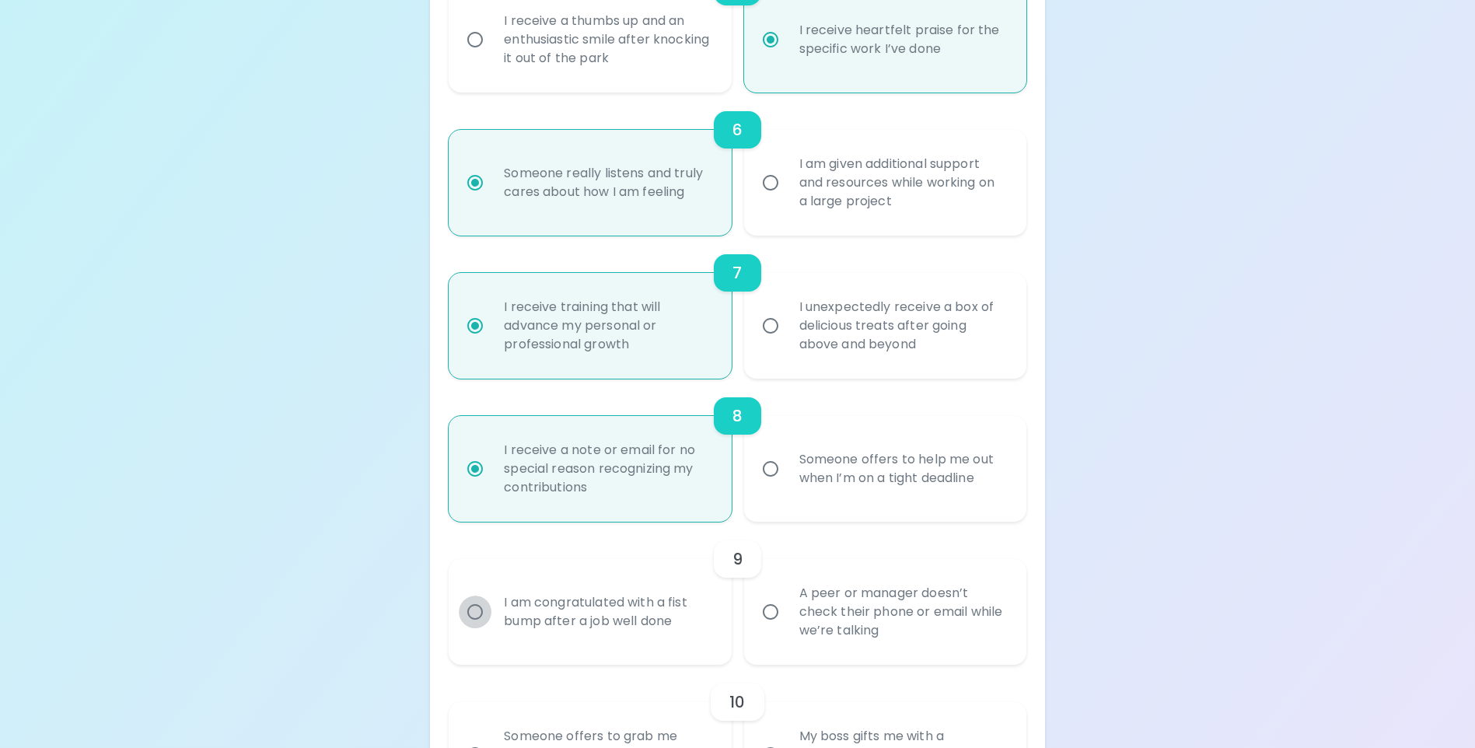
radio input "false"
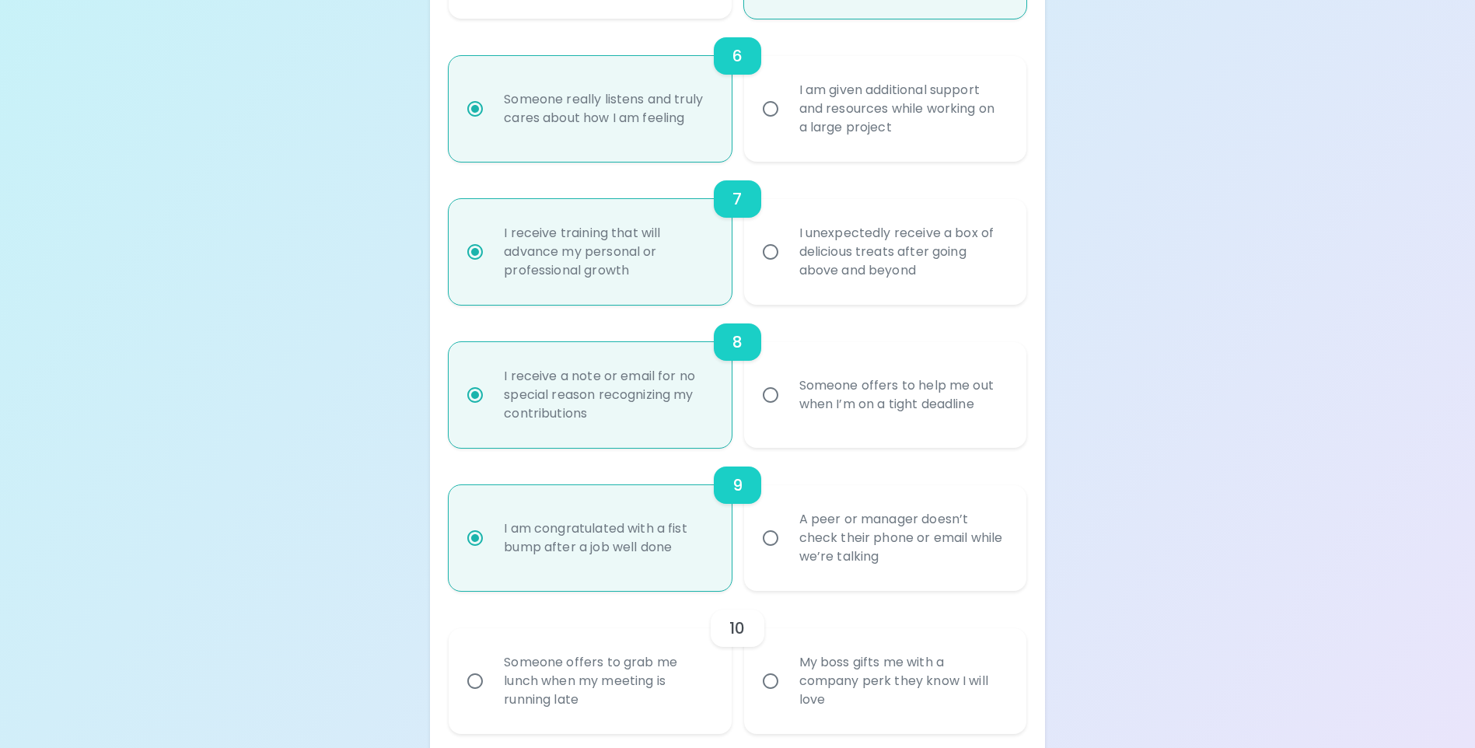
scroll to position [1119, 0]
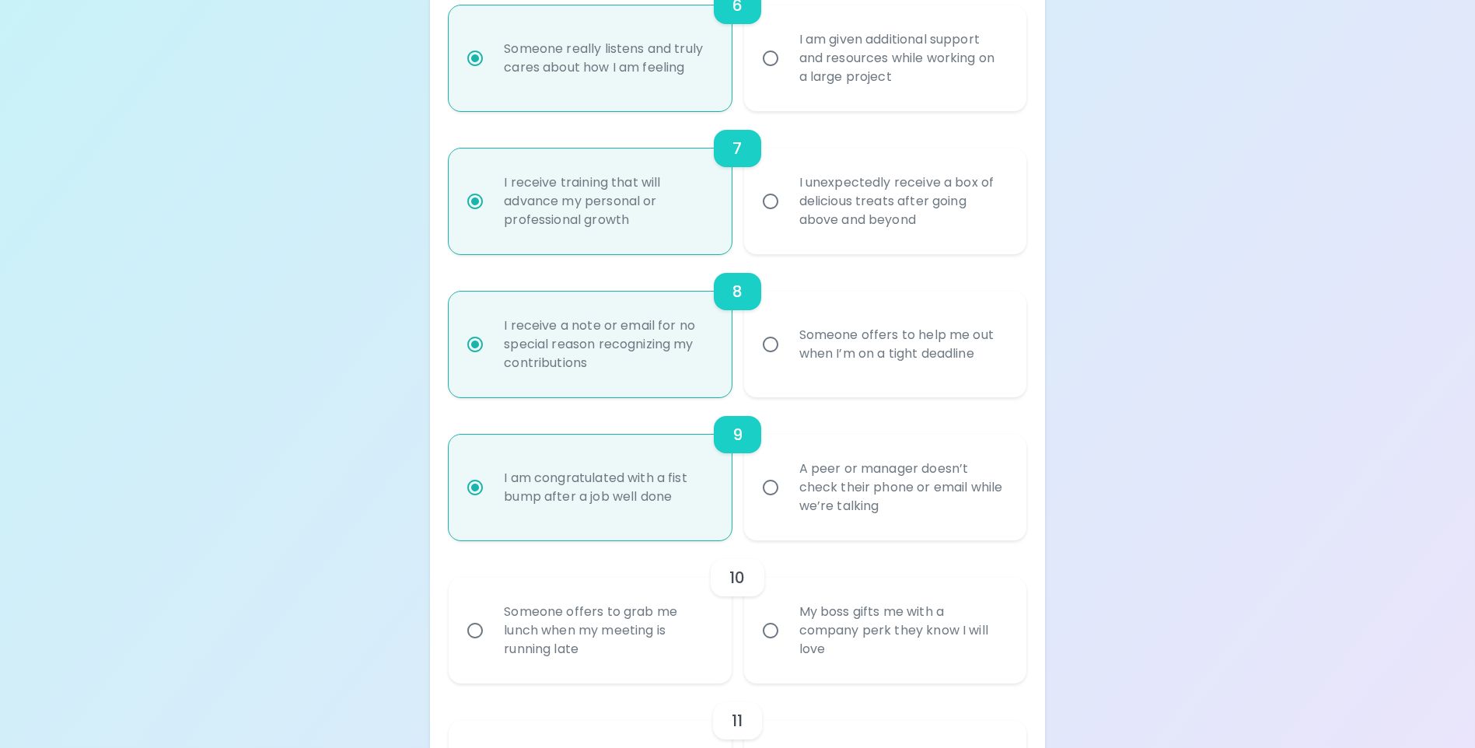
radio input "true"
click at [471, 647] on input "Someone offers to grab me lunch when my meeting is running late" at bounding box center [475, 630] width 33 height 33
radio input "false"
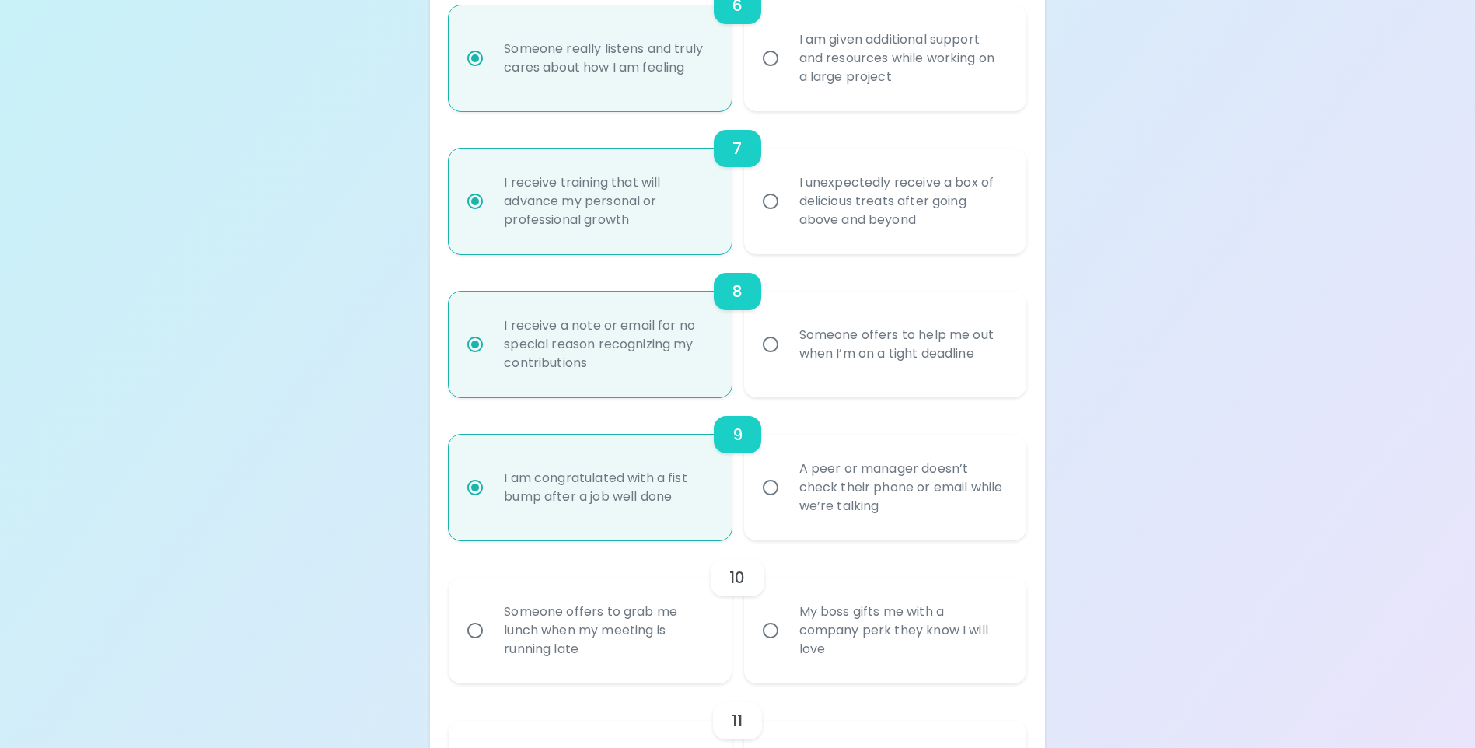
radio input "false"
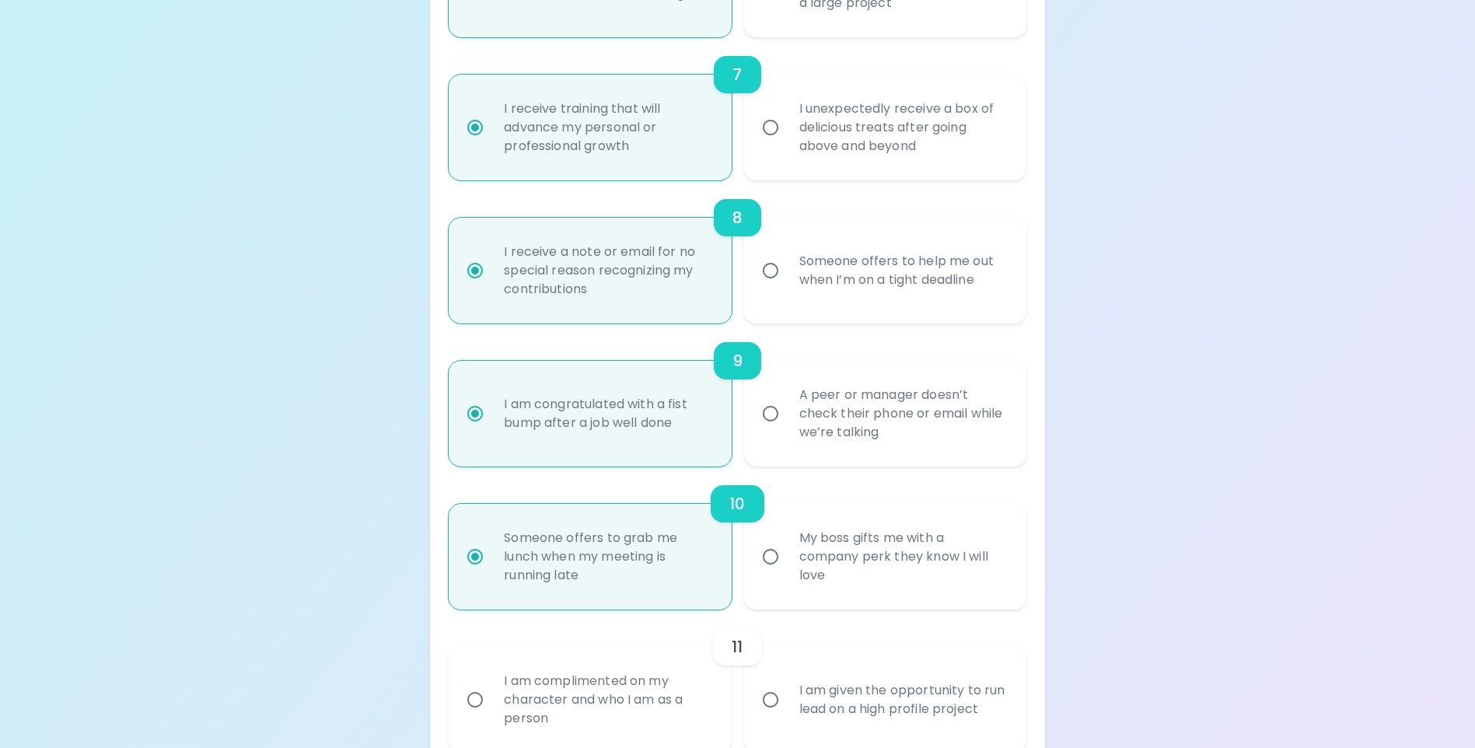
scroll to position [1244, 0]
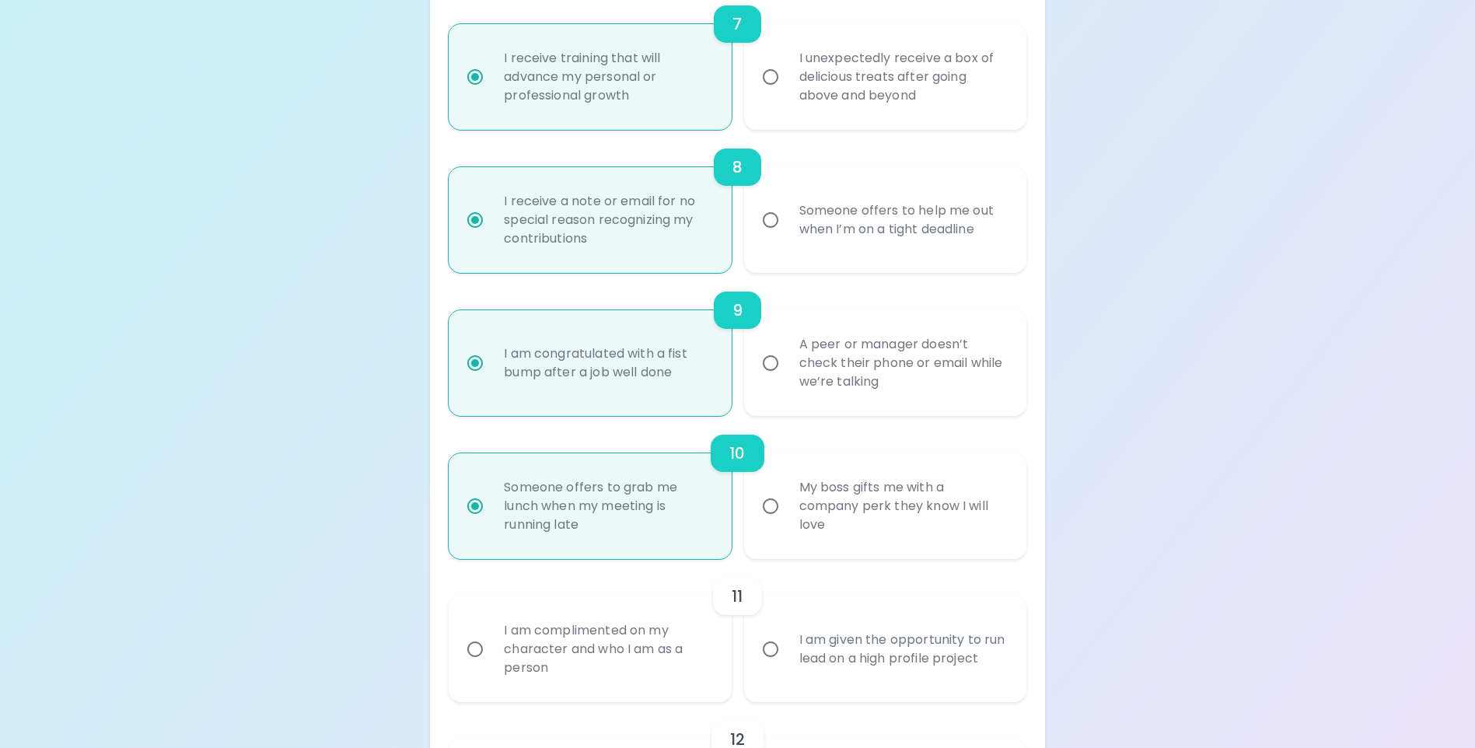
radio input "true"
click at [472, 665] on input "I am complimented on my character and who I am as a person" at bounding box center [475, 649] width 33 height 33
radio input "false"
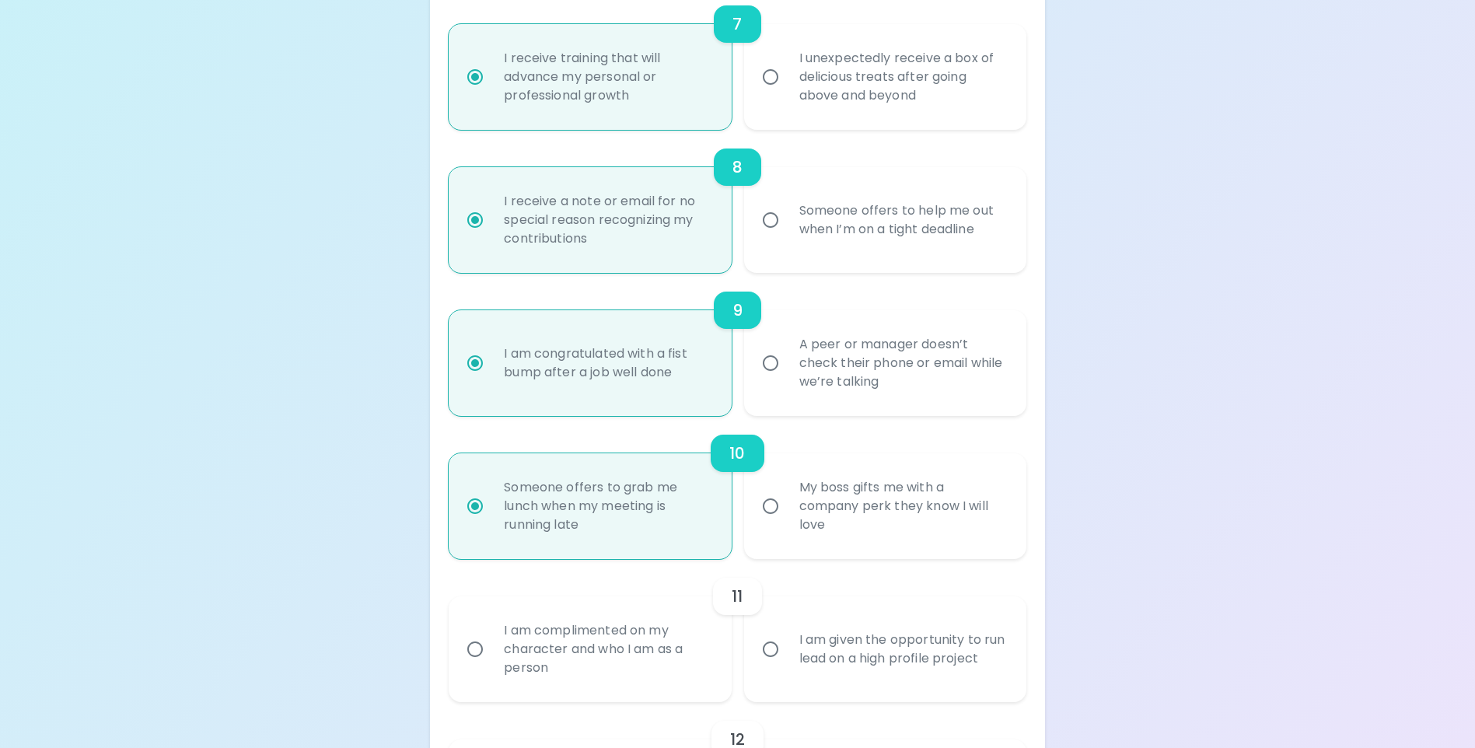
radio input "false"
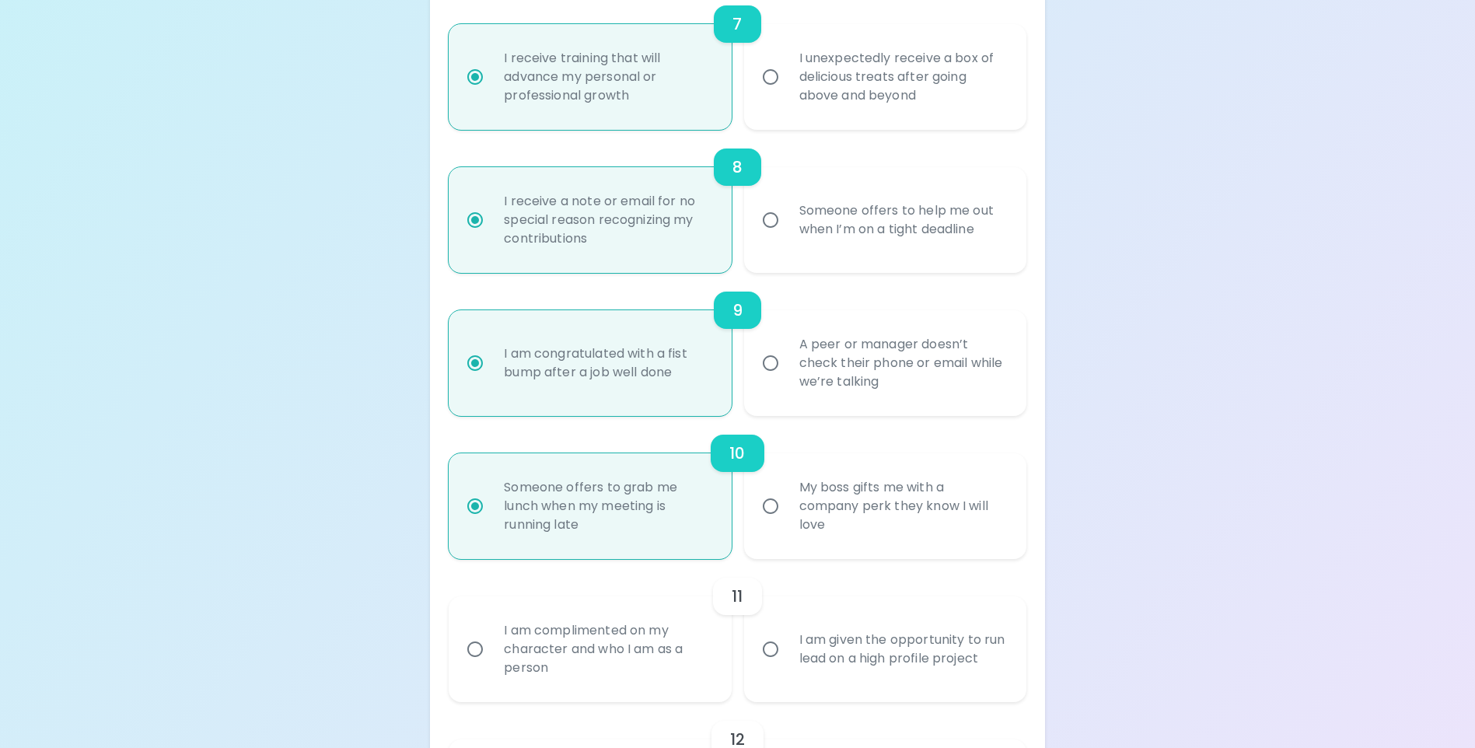
radio input "false"
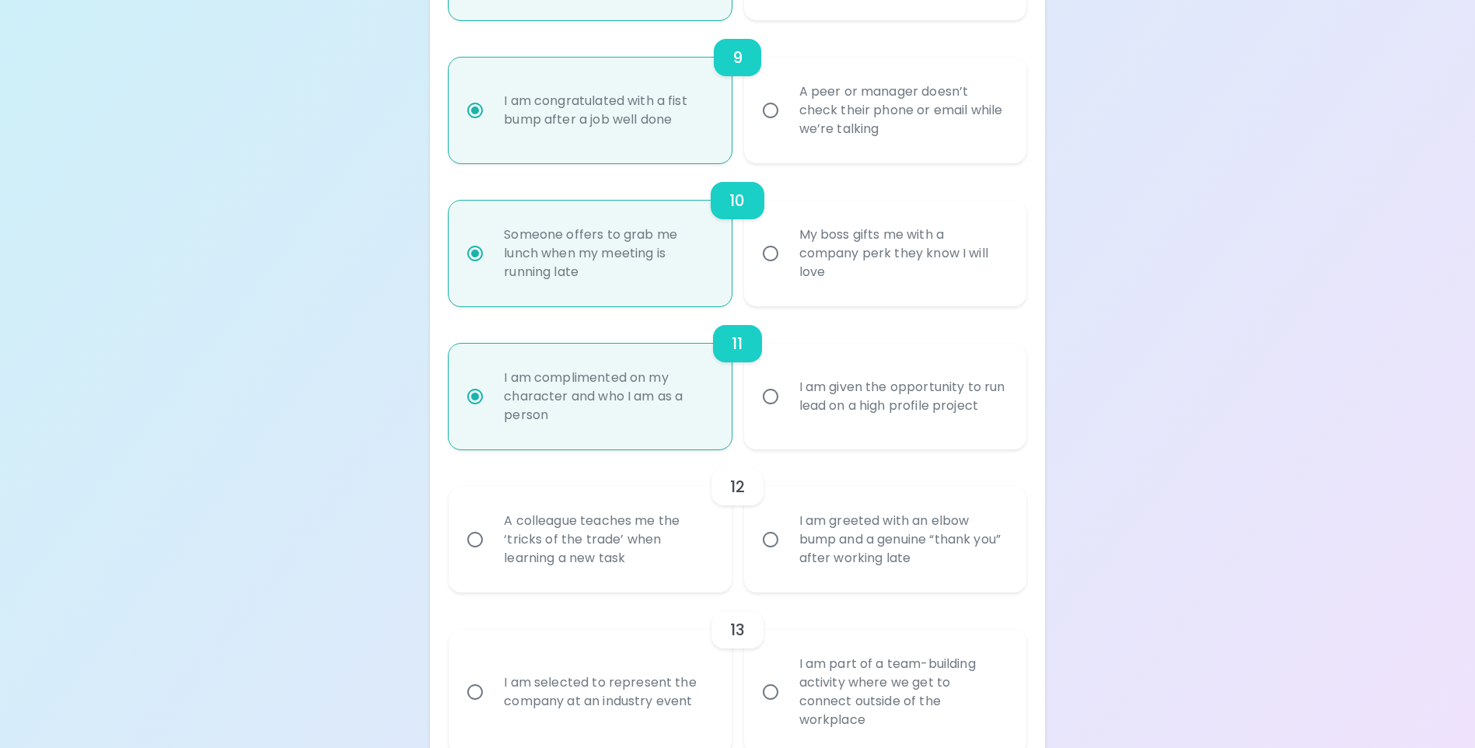
scroll to position [1524, 0]
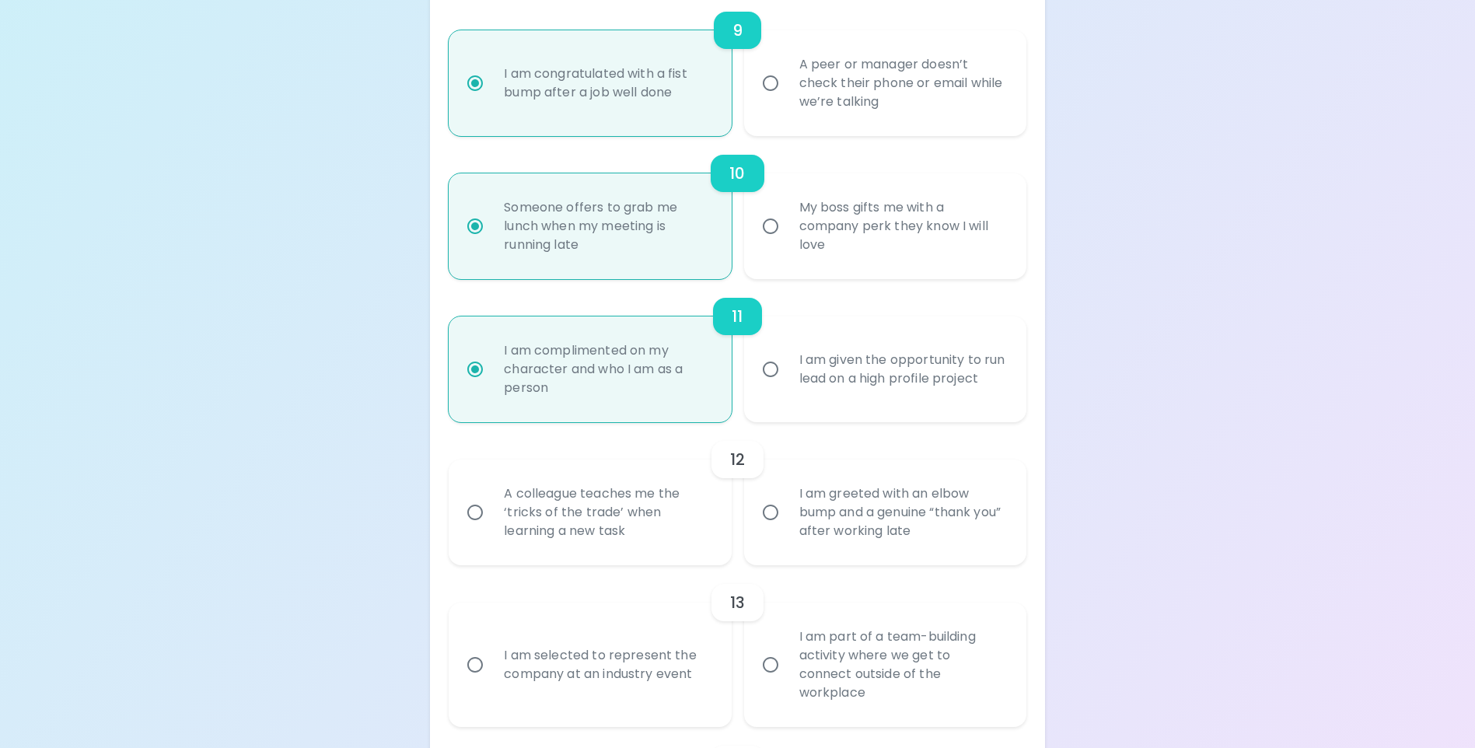
radio input "true"
click at [473, 529] on input "A colleague teaches me the ‘tricks of the trade’ when learning a new task" at bounding box center [475, 512] width 33 height 33
radio input "false"
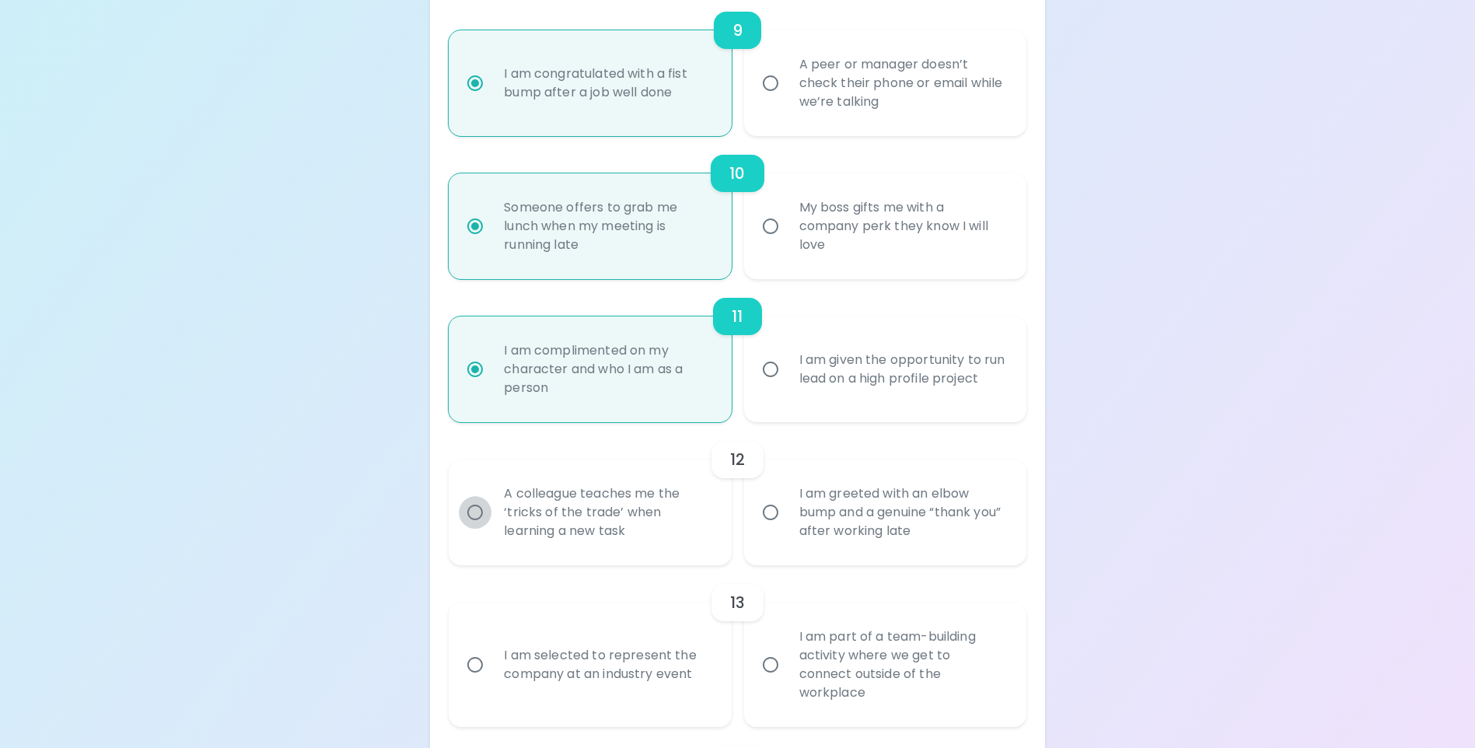
radio input "false"
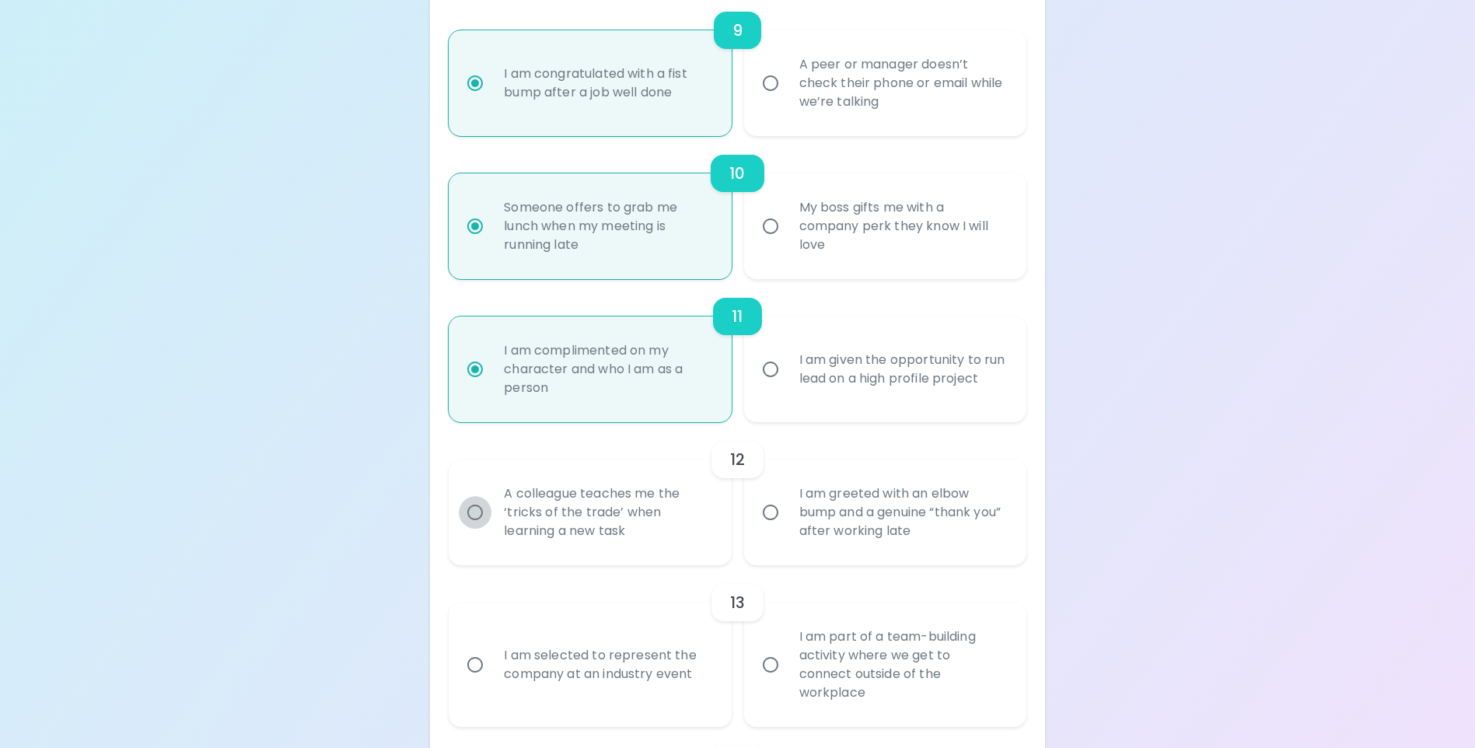
radio input "false"
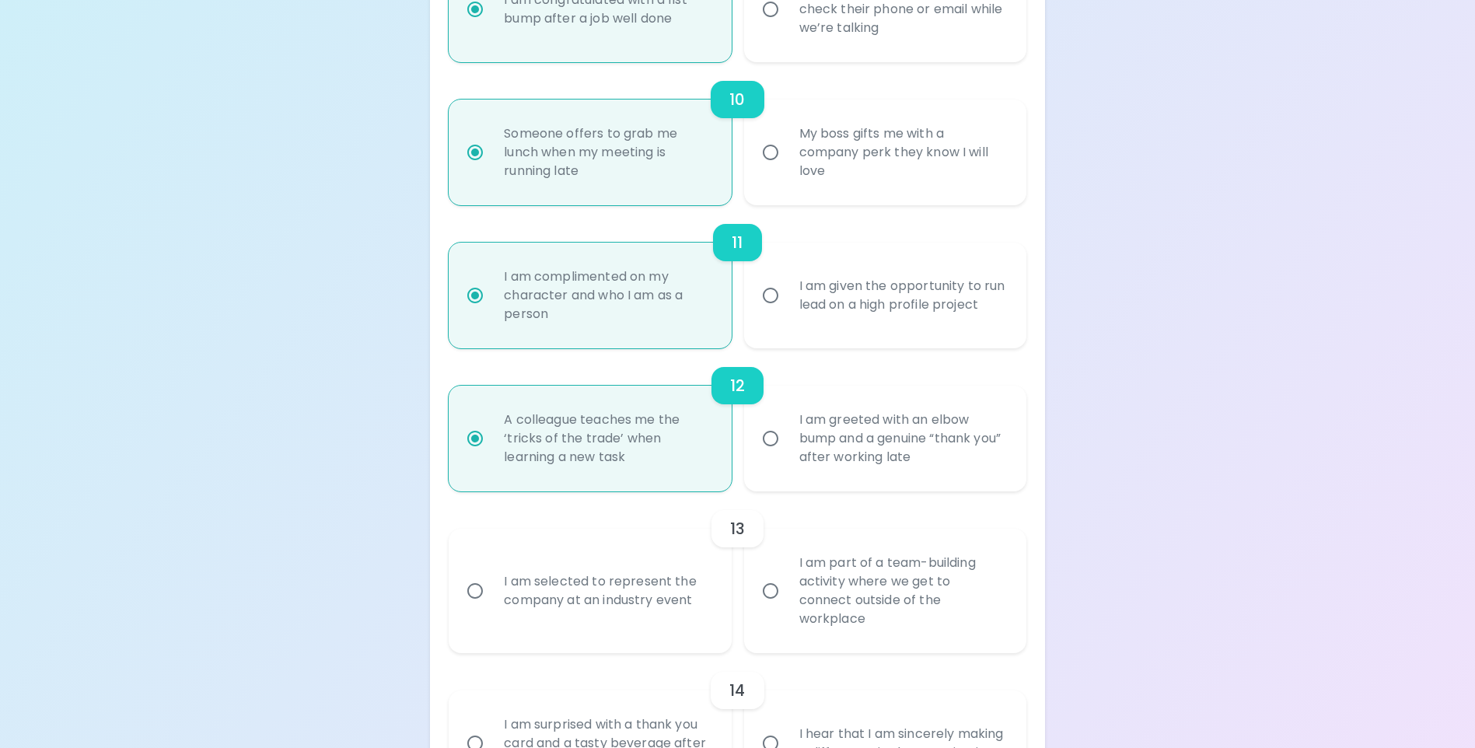
scroll to position [1648, 0]
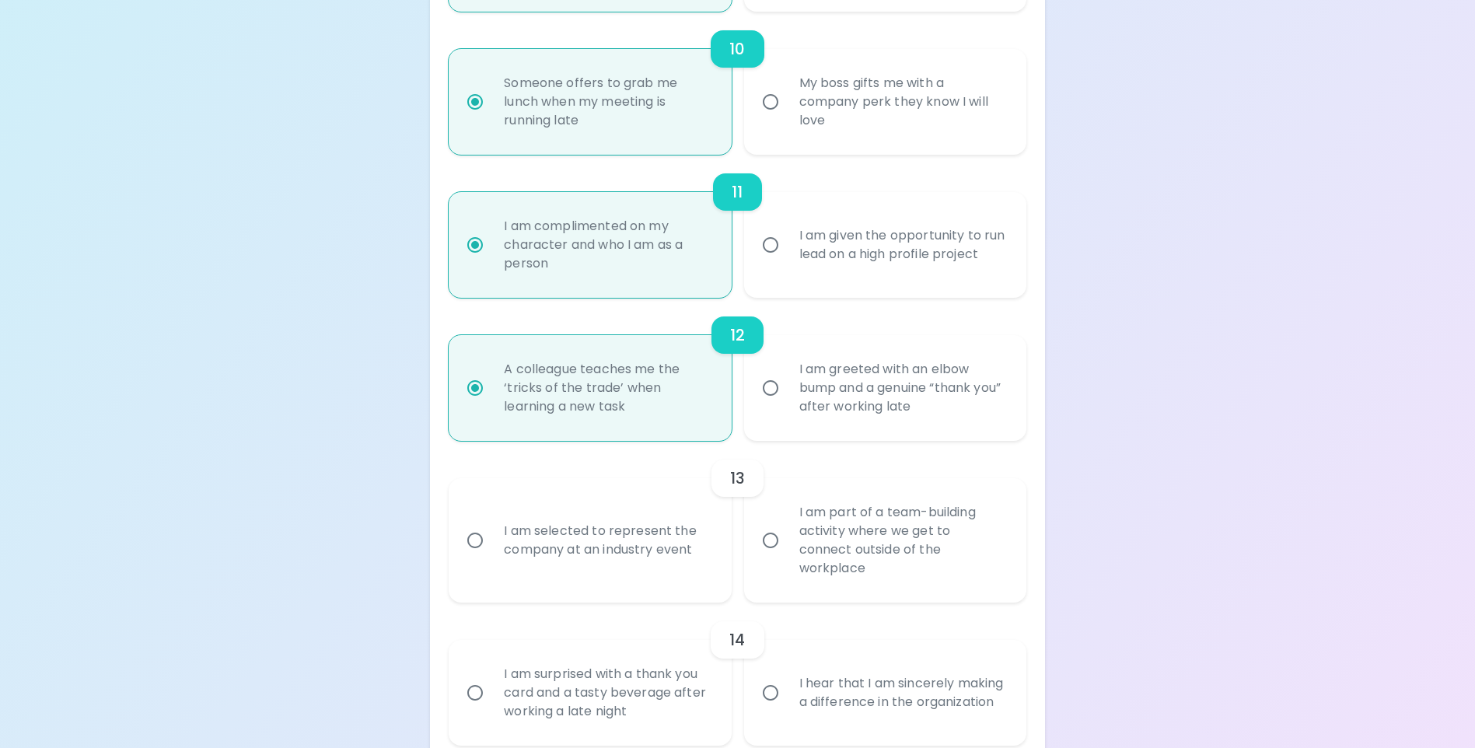
radio input "true"
click at [770, 547] on input "I am part of a team-building activity where we get to connect outside of the wo…" at bounding box center [770, 540] width 33 height 33
radio input "false"
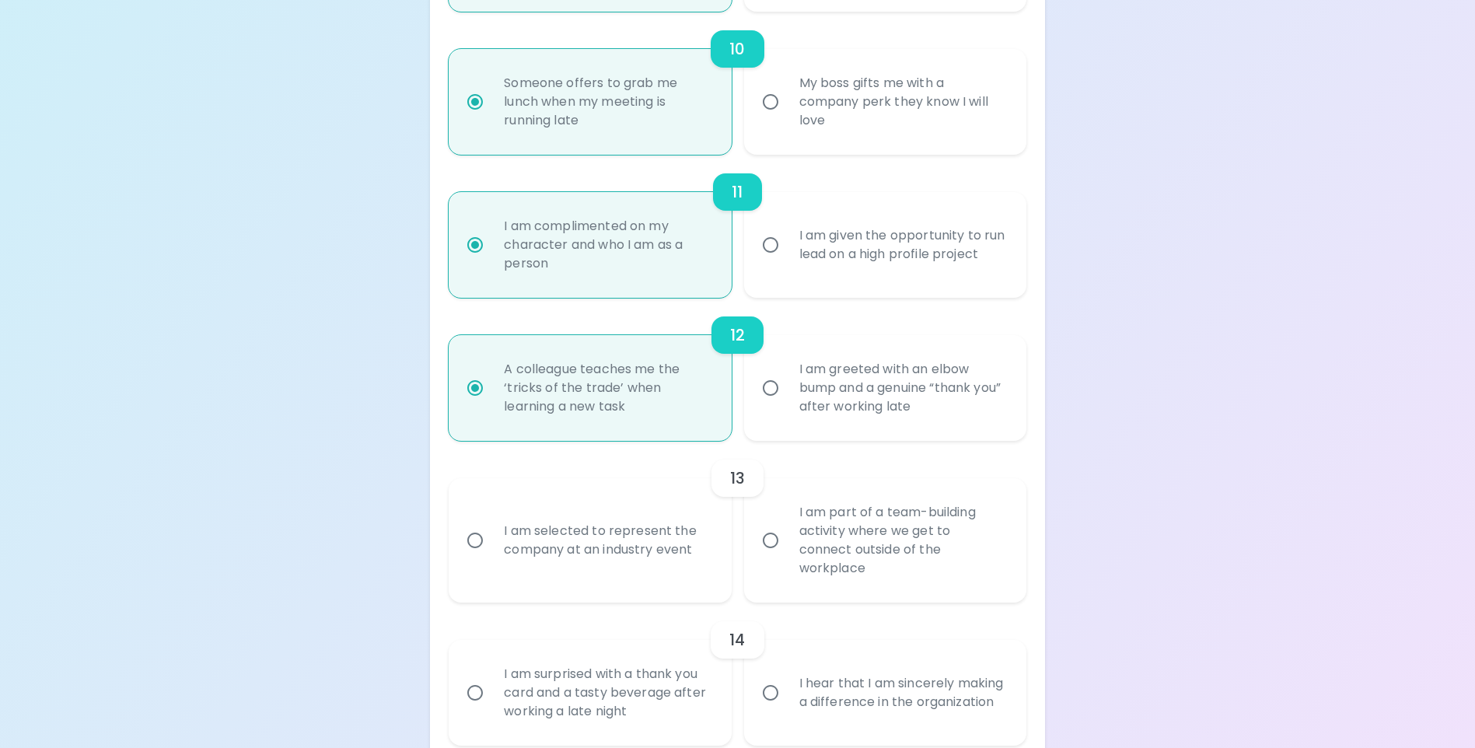
radio input "false"
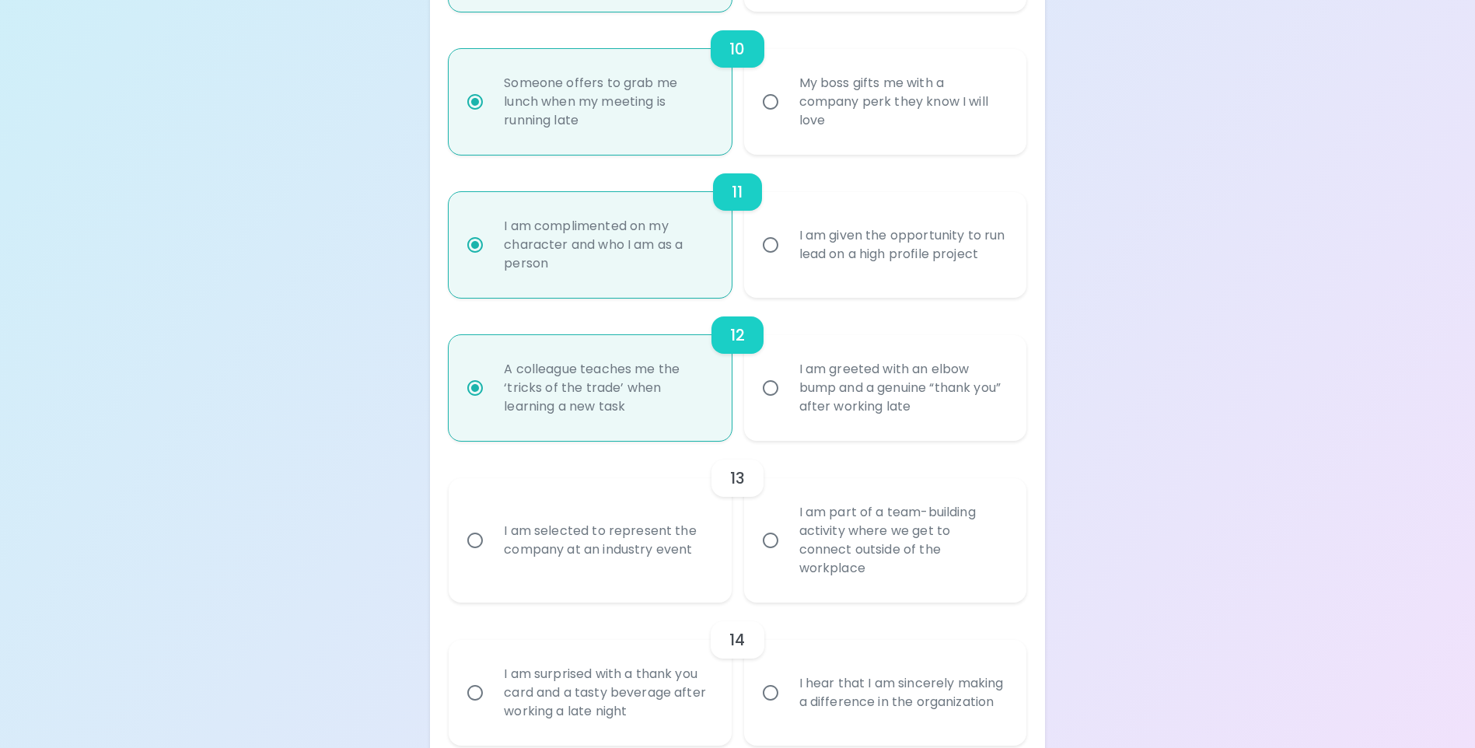
radio input "false"
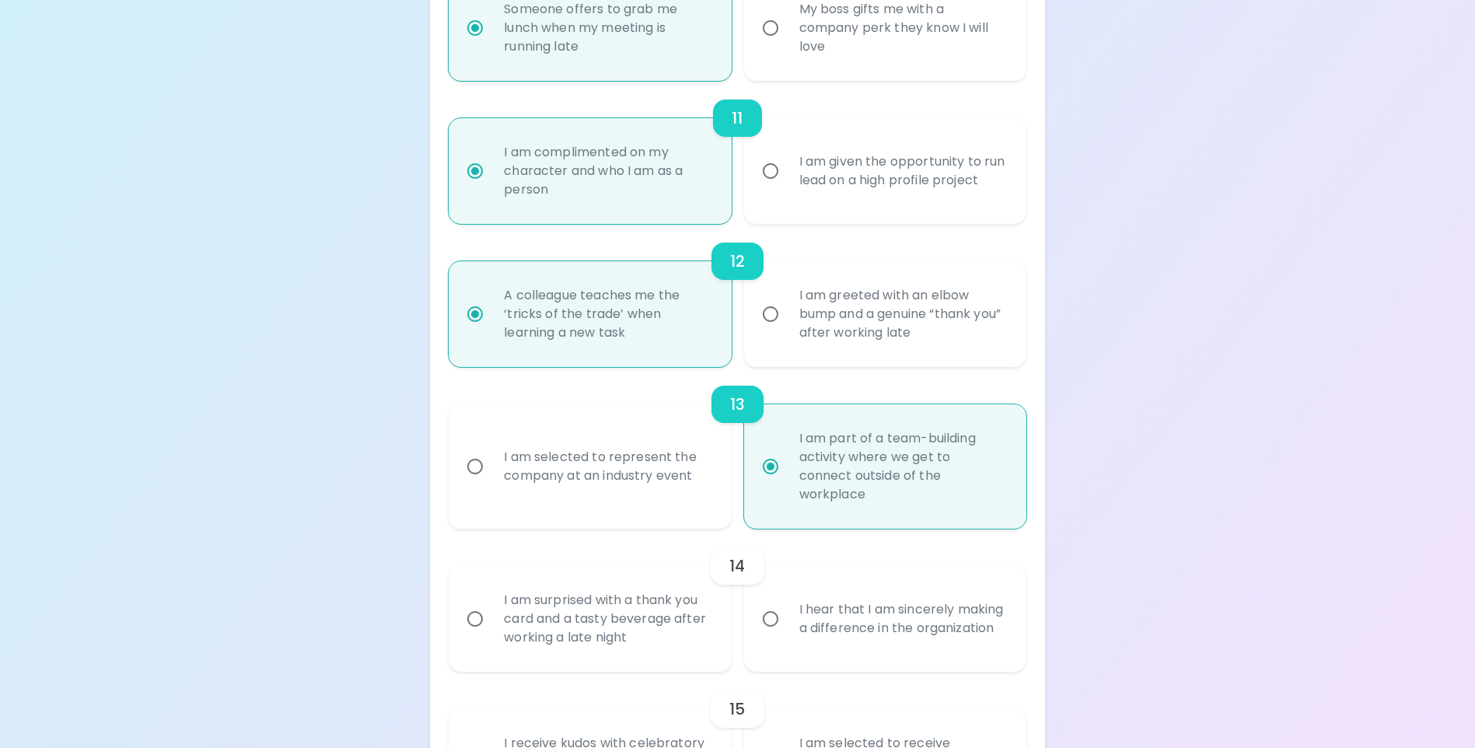
scroll to position [1773, 0]
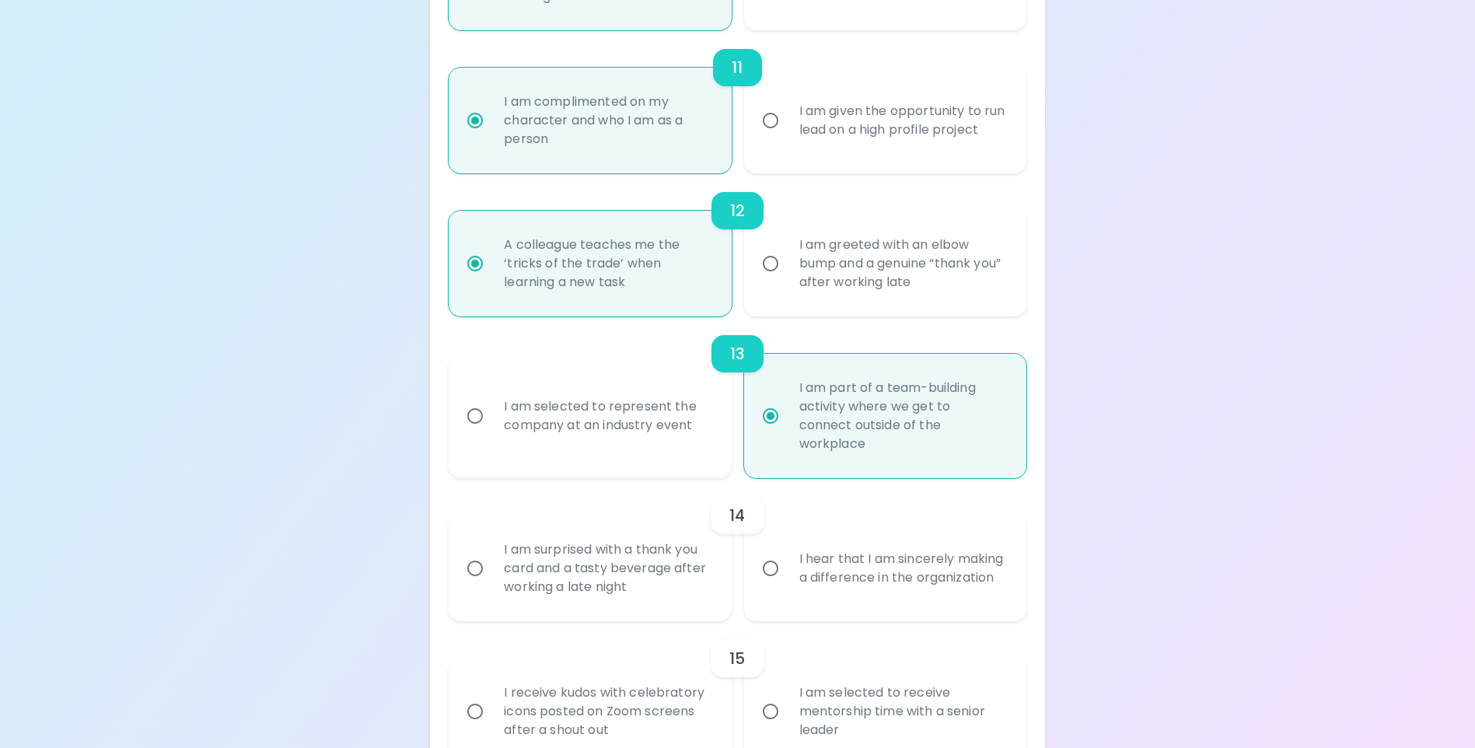
radio input "true"
click at [771, 567] on input "I hear that I am sincerely making a difference in the organization" at bounding box center [770, 568] width 33 height 33
radio input "false"
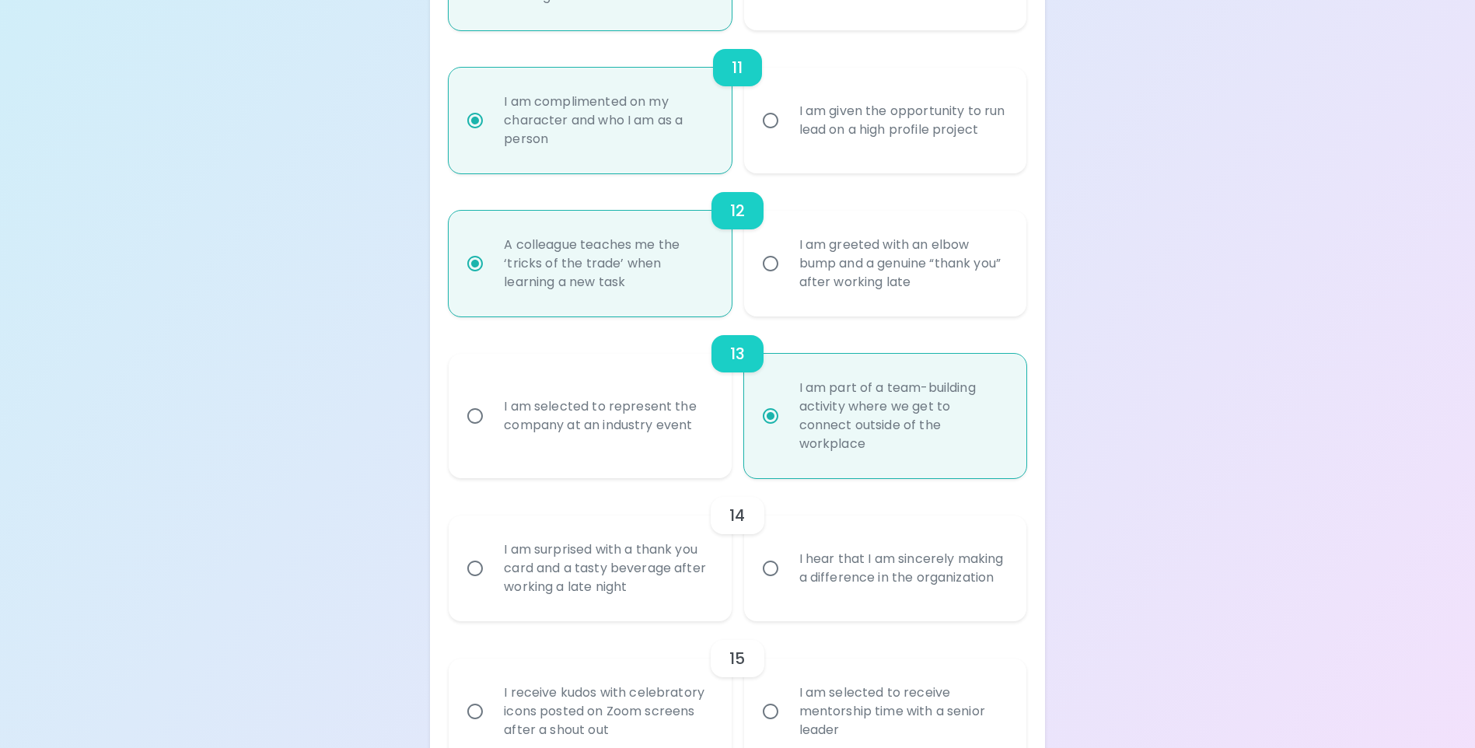
radio input "false"
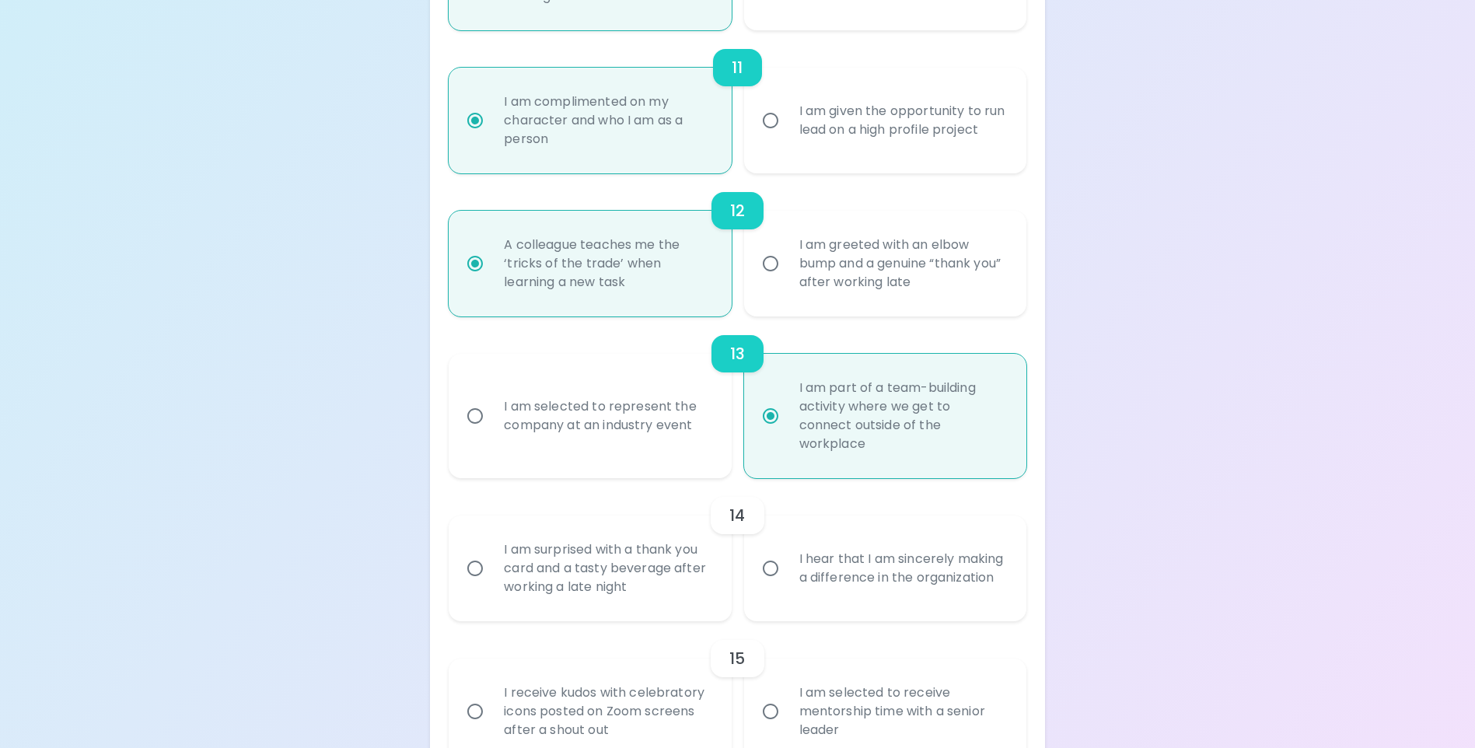
radio input "false"
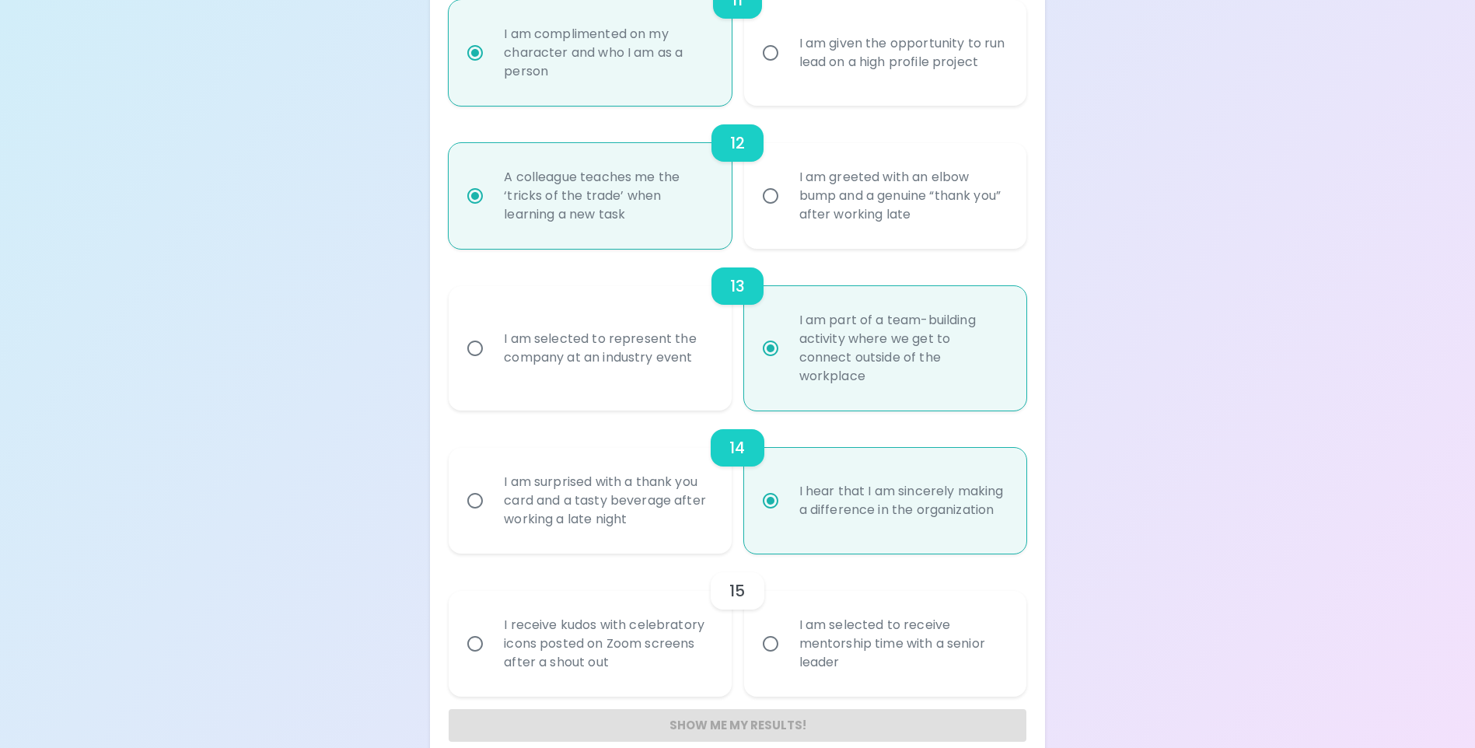
scroll to position [1865, 0]
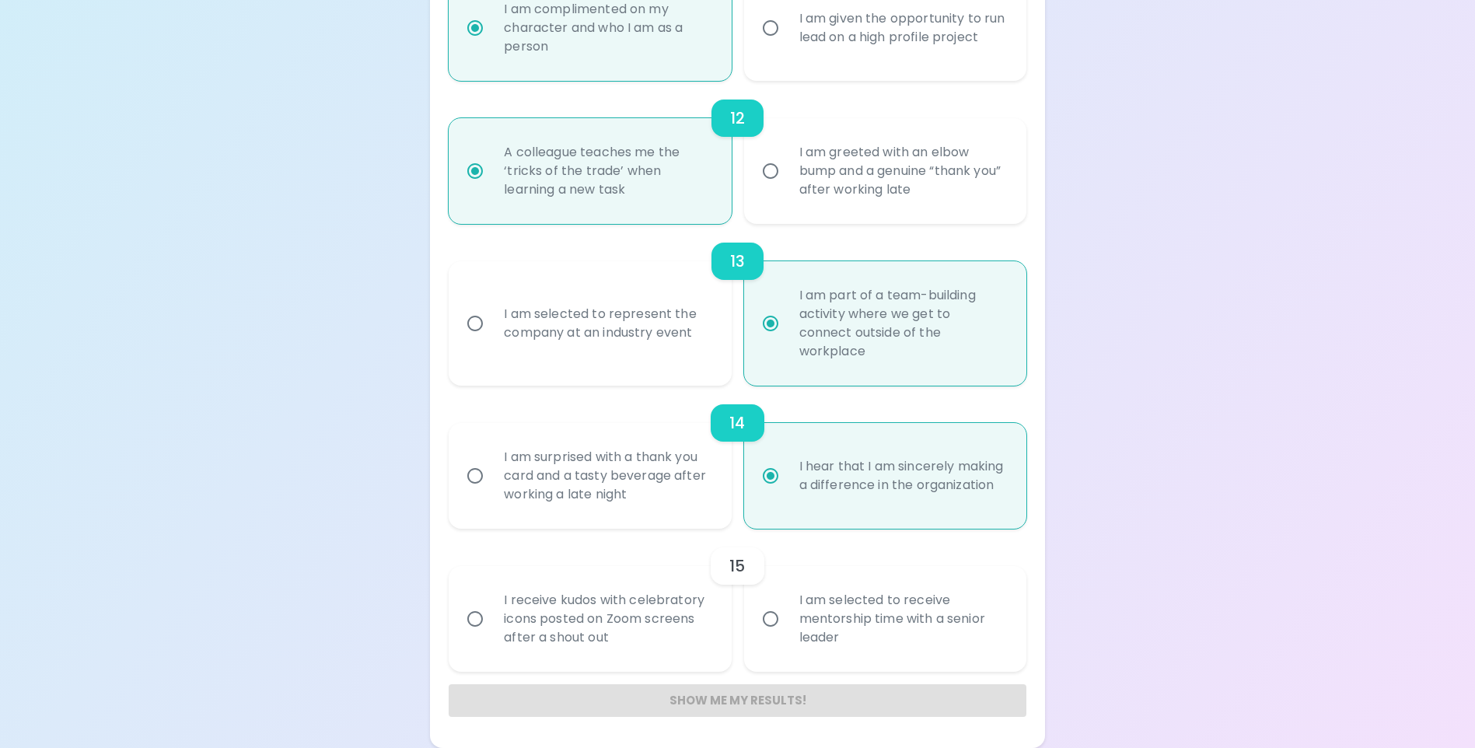
radio input "true"
click at [770, 615] on input "I am selected to receive mentorship time with a senior leader" at bounding box center [770, 619] width 33 height 33
radio input "false"
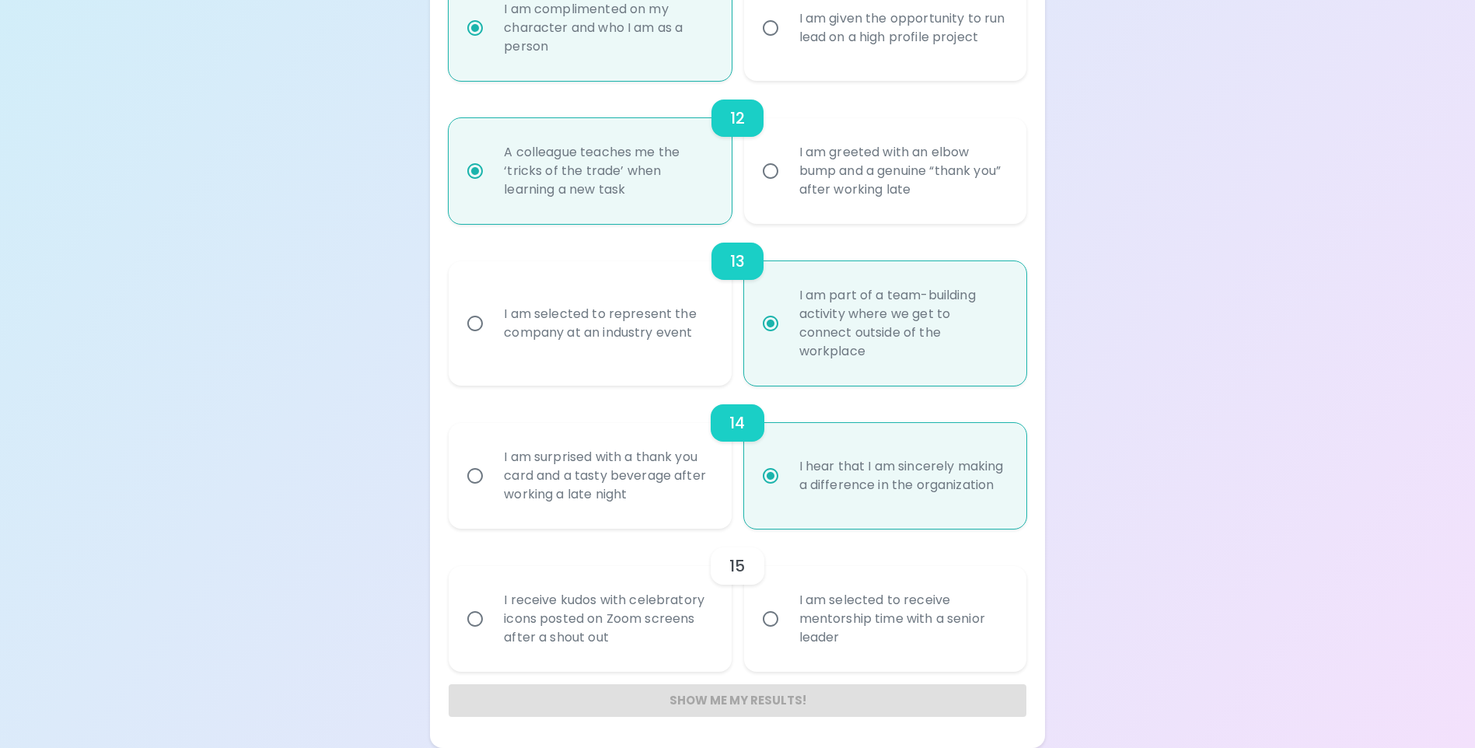
radio input "false"
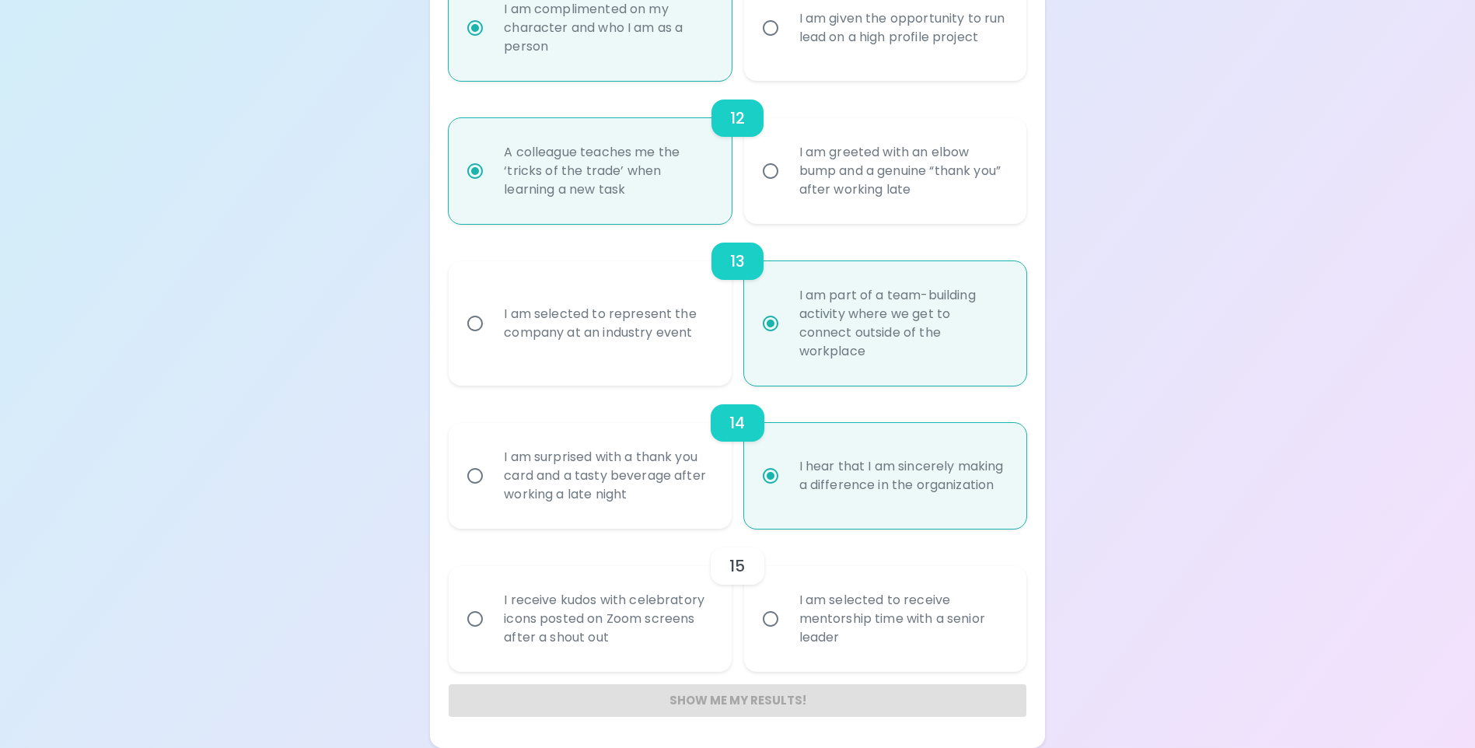
radio input "false"
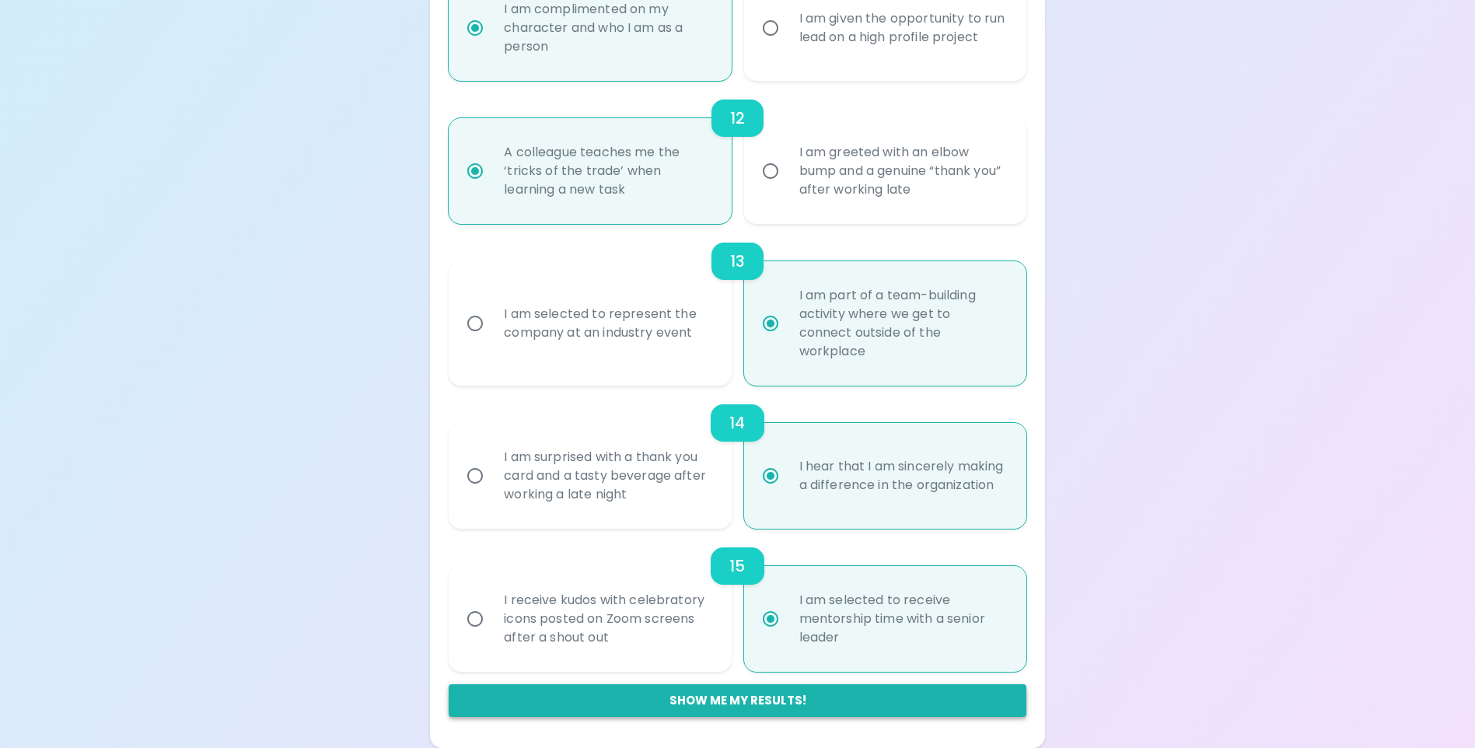
radio input "true"
click at [760, 703] on button "Show me my results!" at bounding box center [737, 700] width 577 height 33
radio input "false"
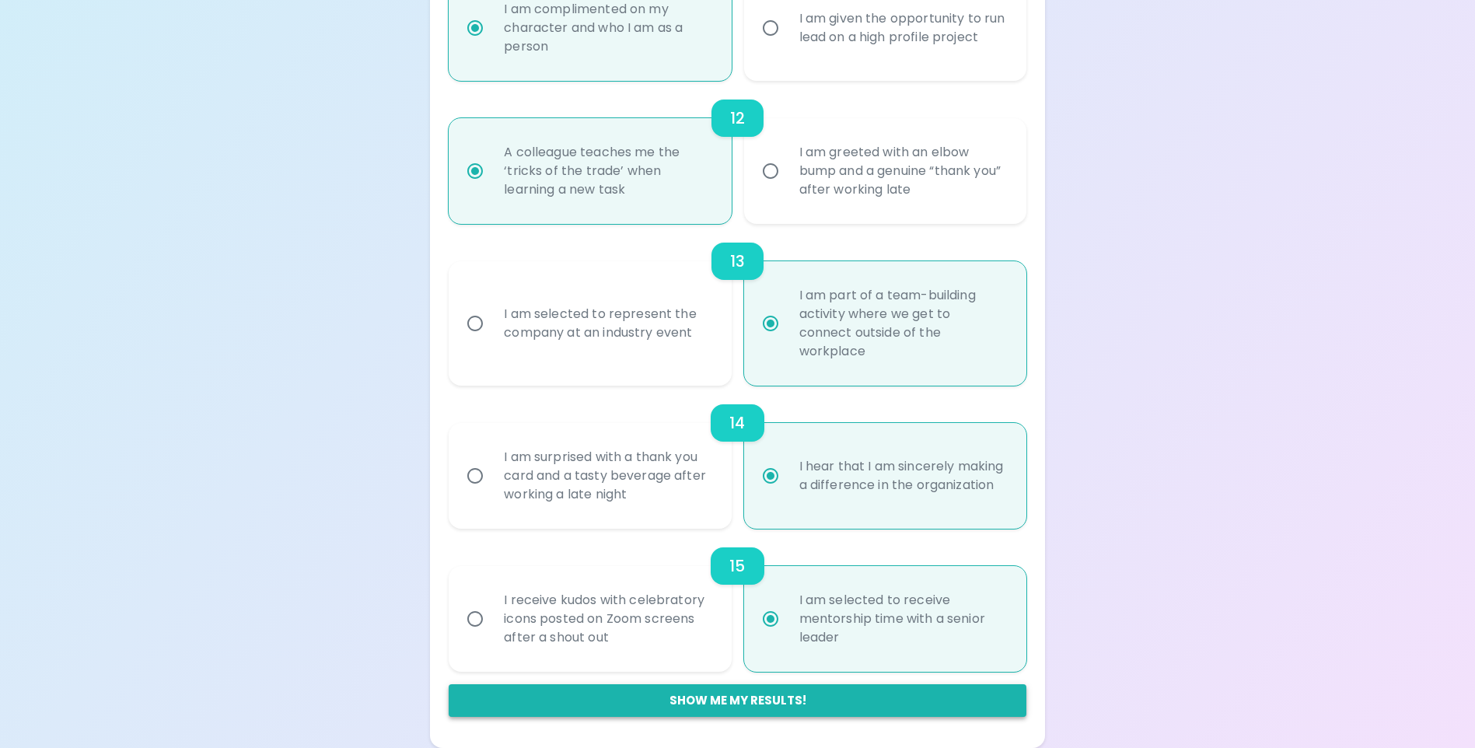
radio input "false"
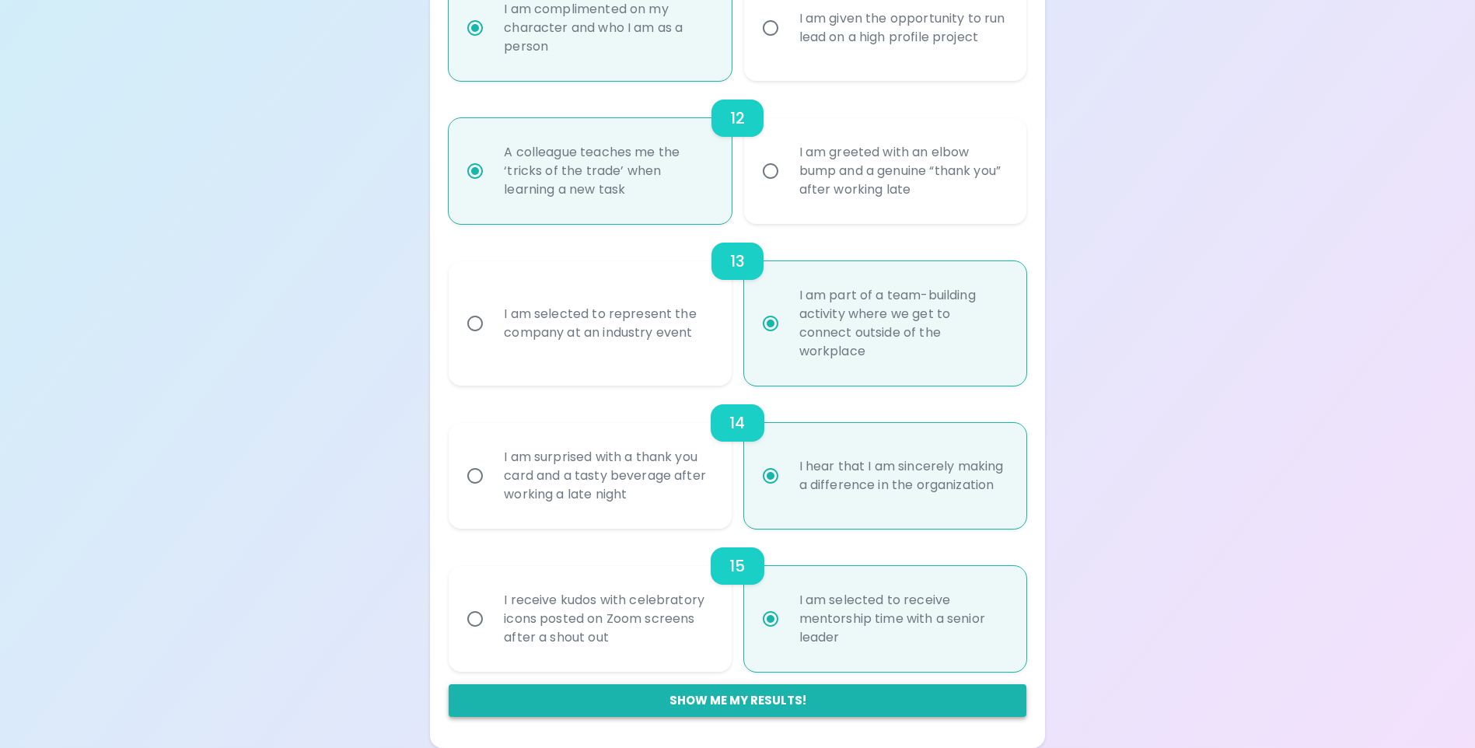
radio input "false"
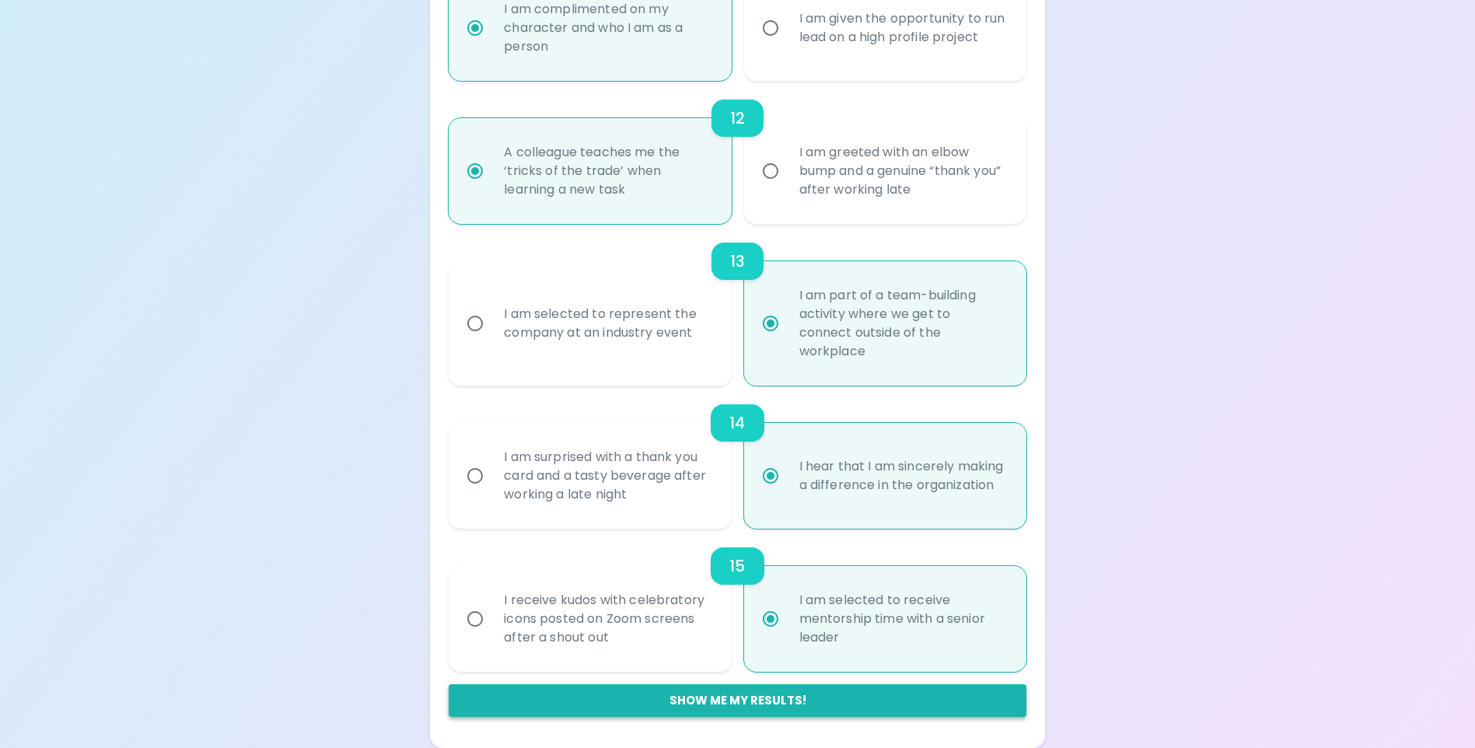
radio input "false"
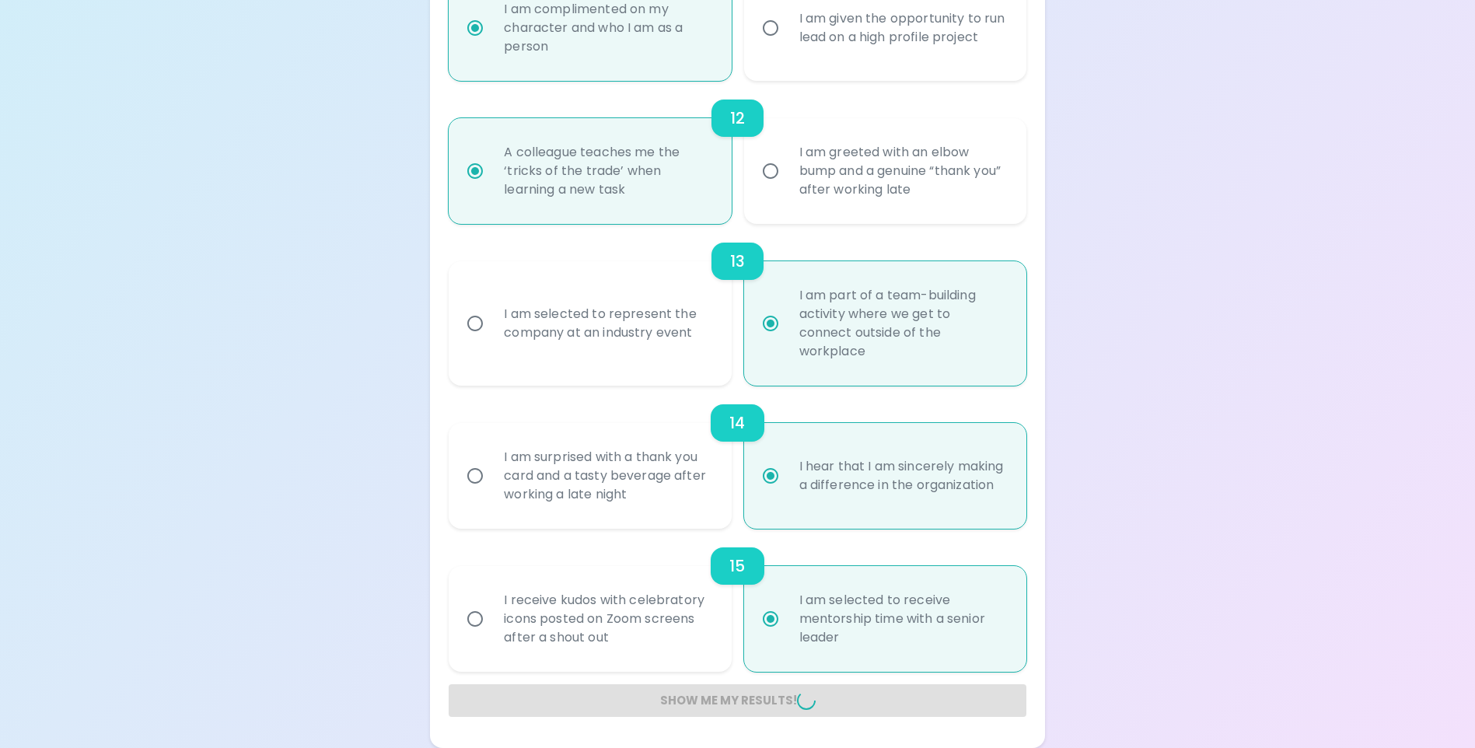
radio input "false"
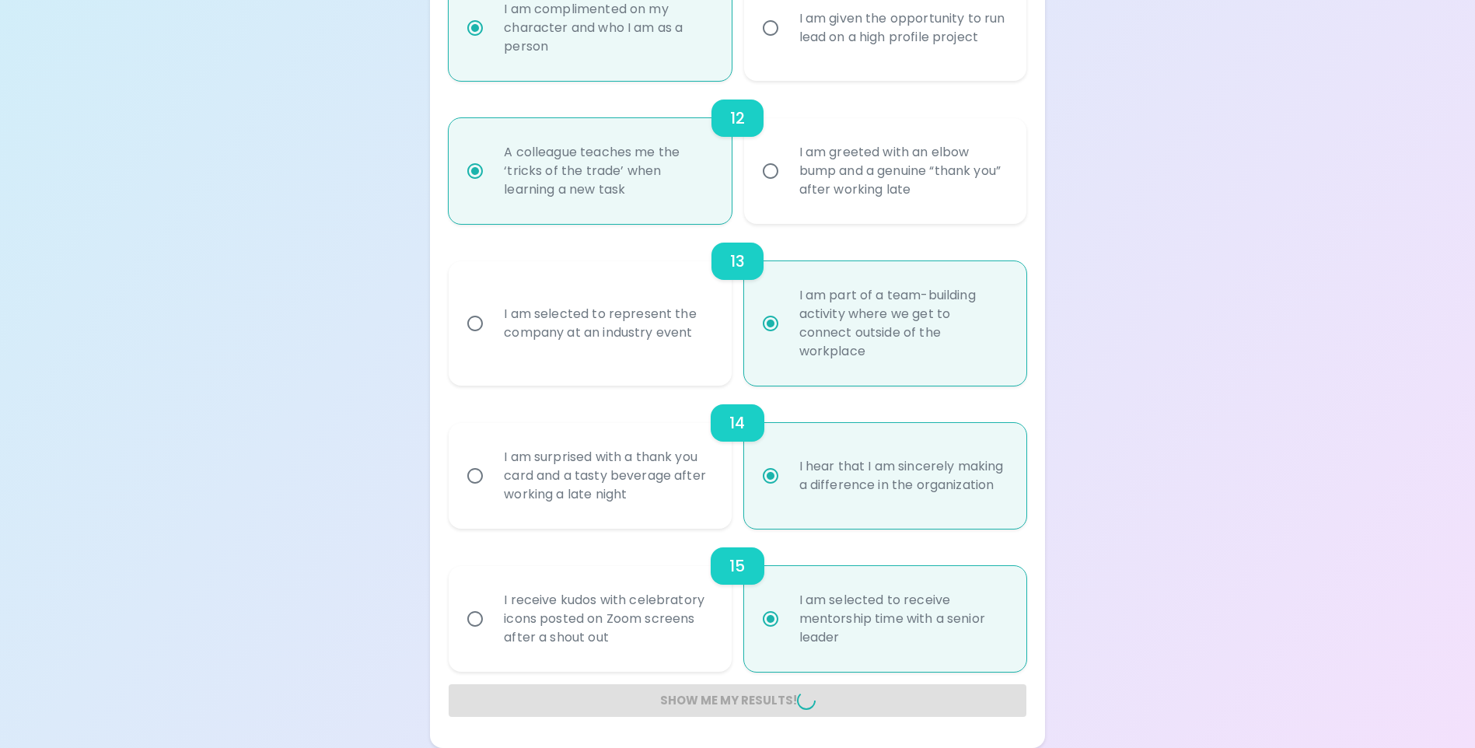
radio input "false"
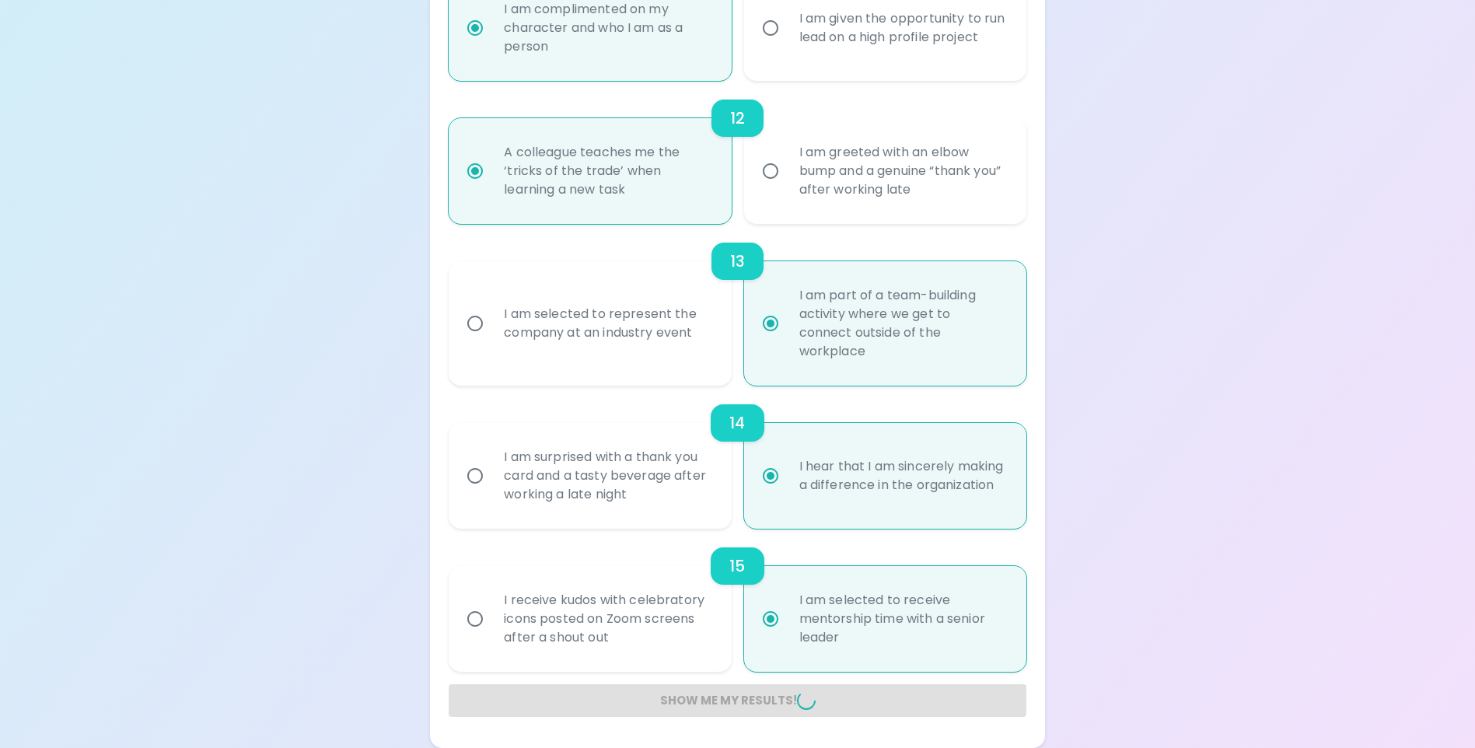
radio input "false"
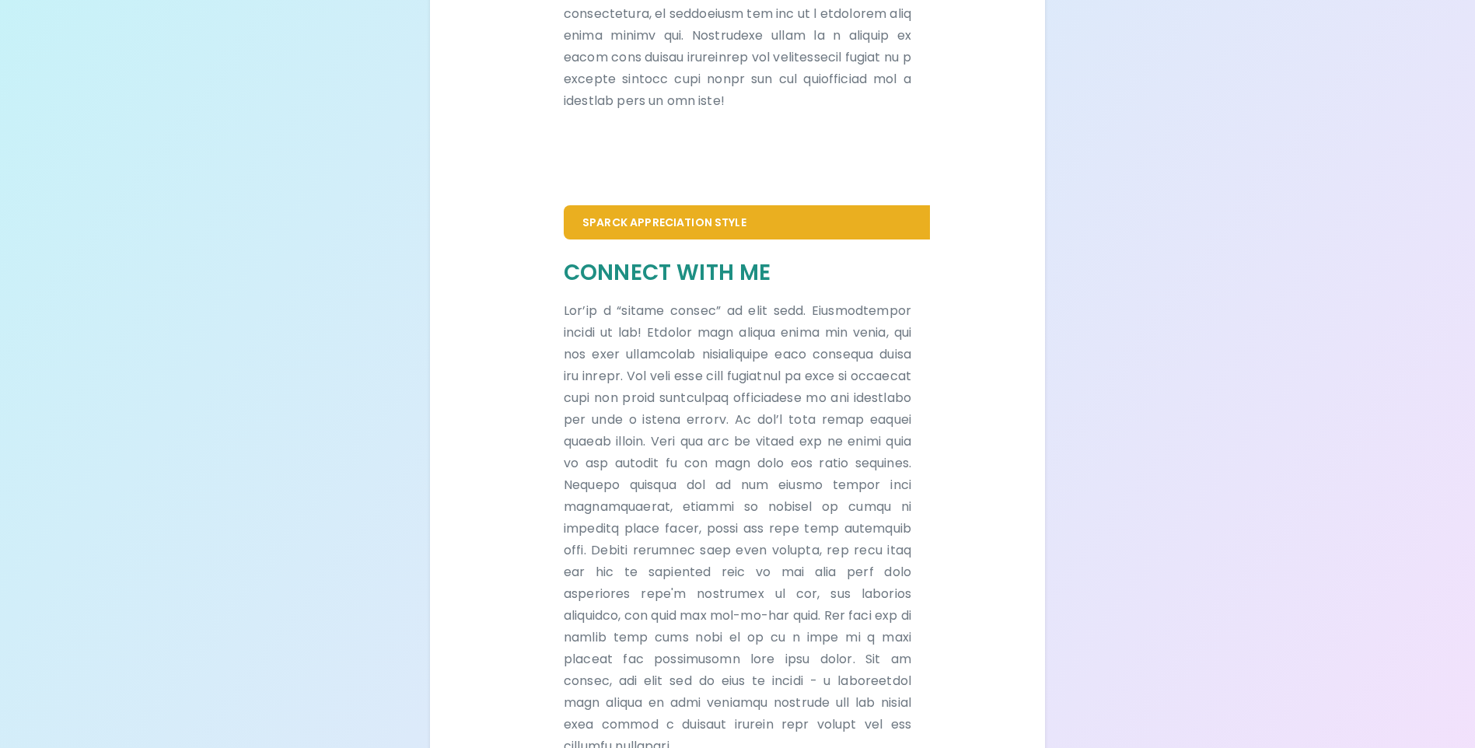
scroll to position [899, 0]
